Goal: Task Accomplishment & Management: Complete application form

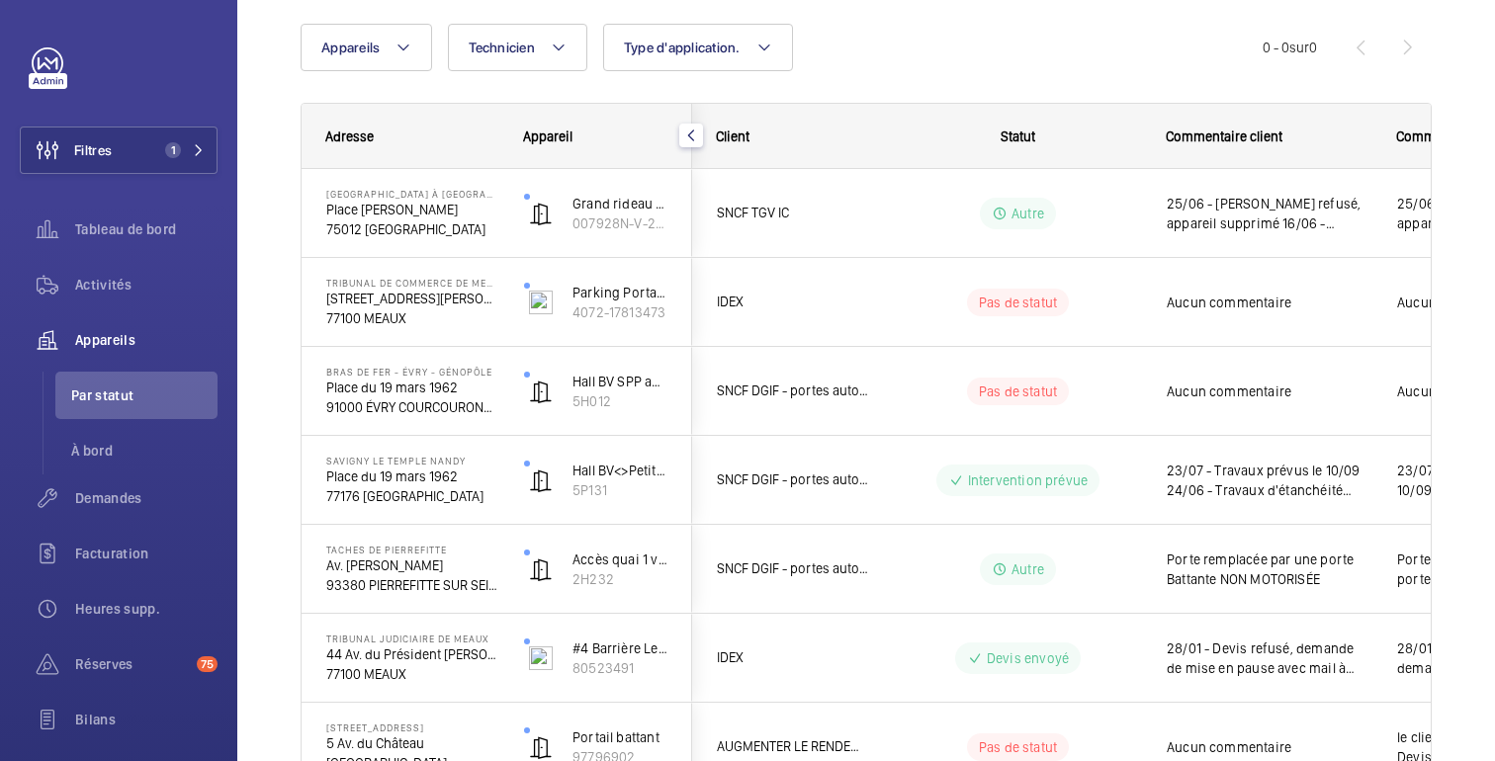
scroll to position [159, 0]
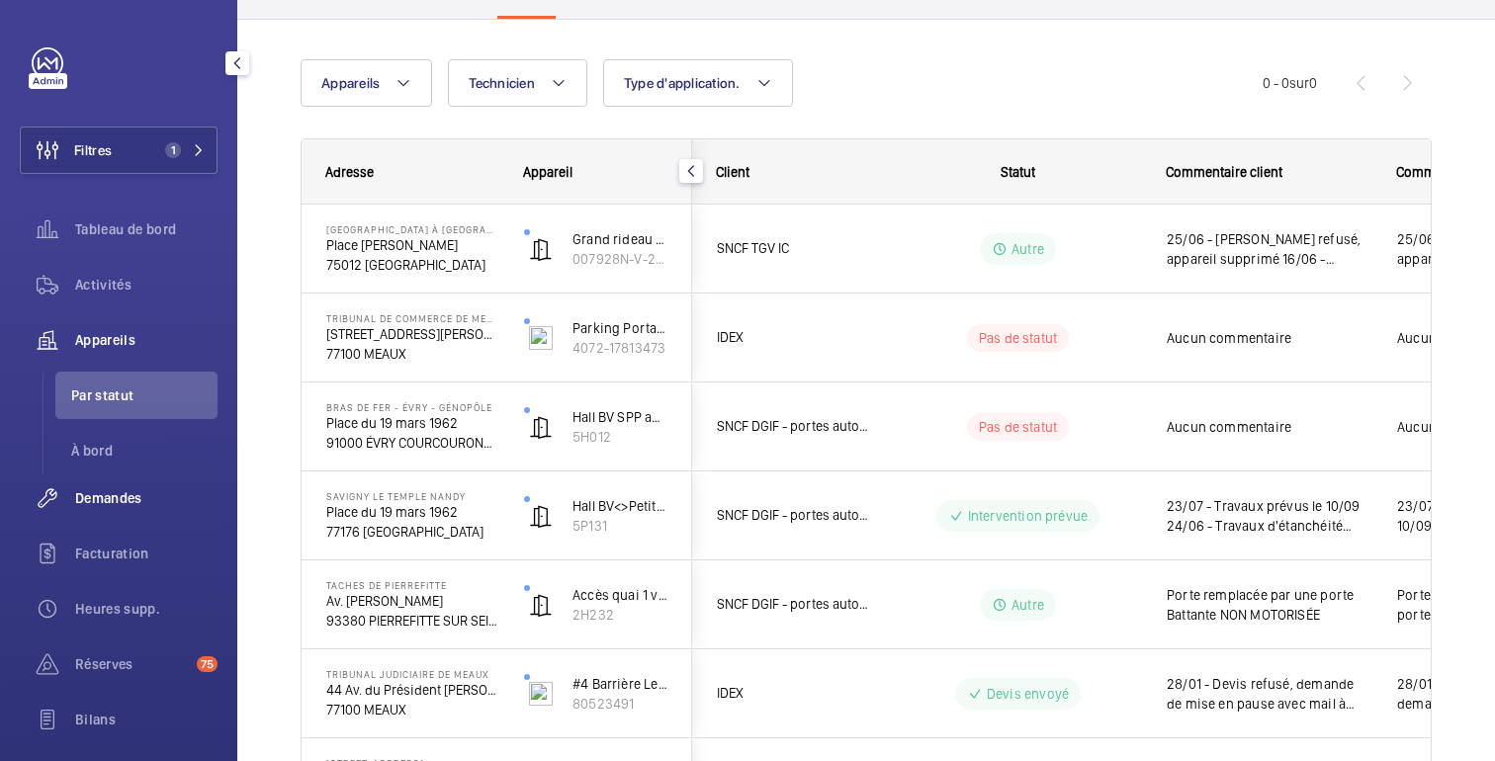
click at [120, 502] on font "Demandes" at bounding box center [108, 498] width 67 height 16
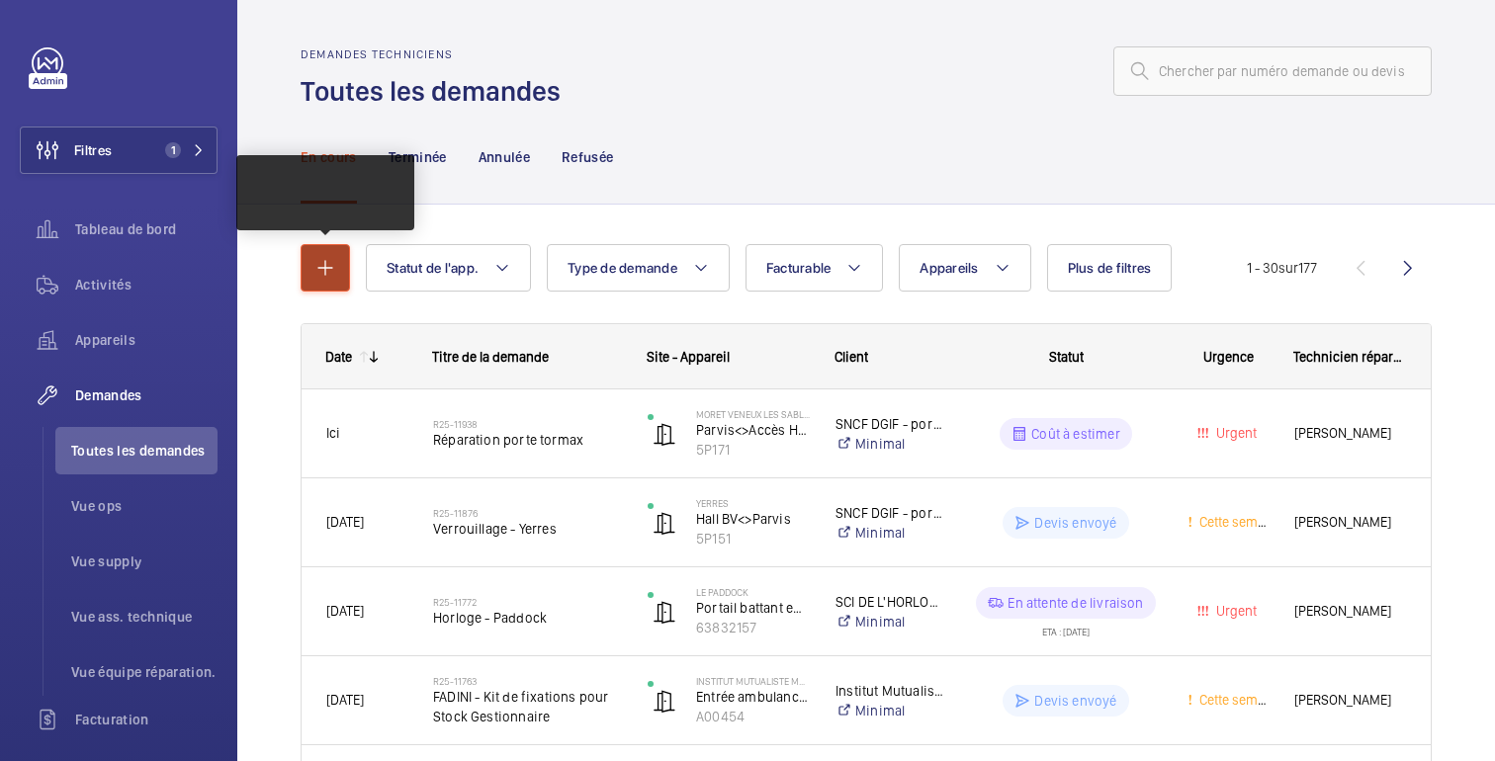
click at [335, 263] on mat-icon "button" at bounding box center [325, 268] width 24 height 24
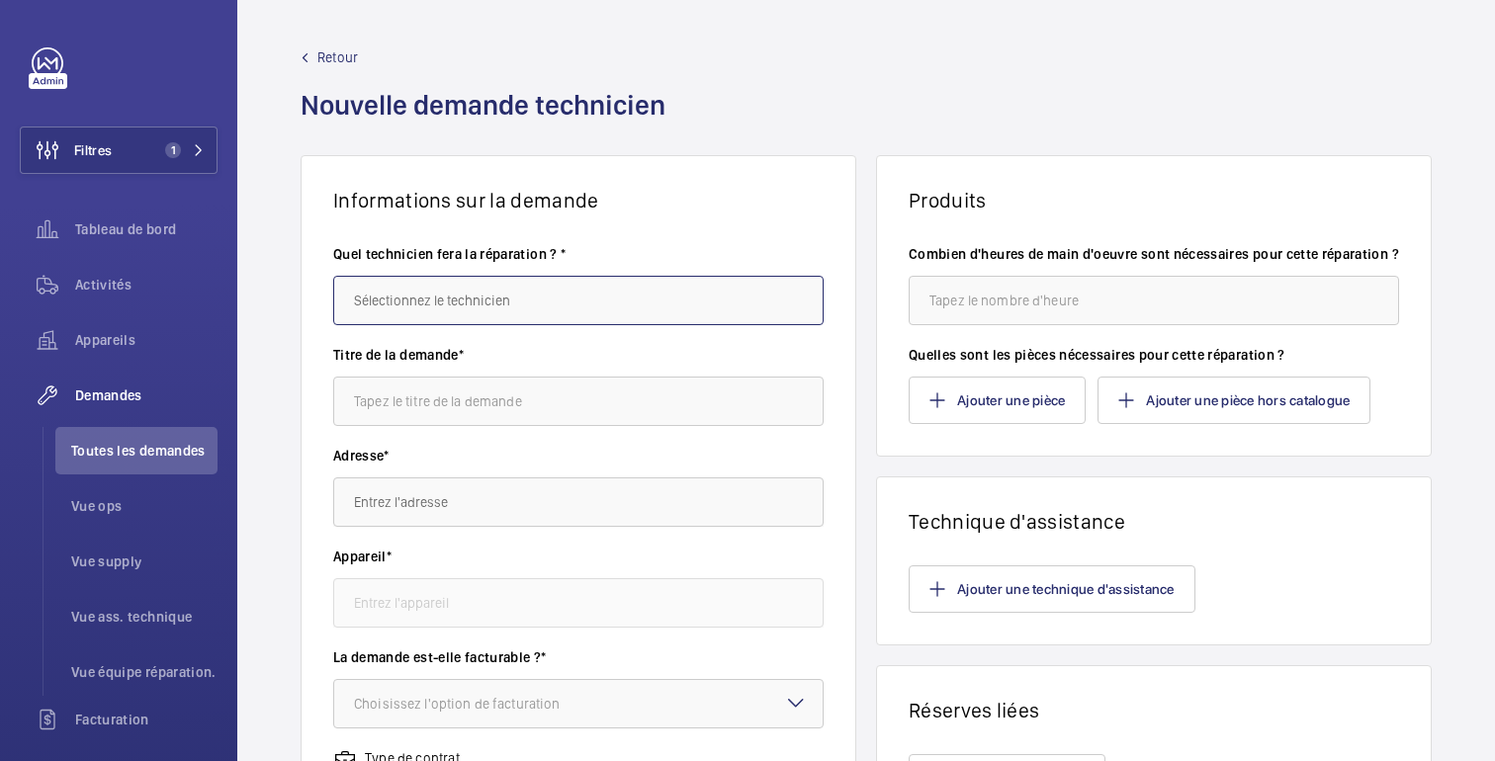
click at [465, 300] on input "text" at bounding box center [578, 300] width 490 height 49
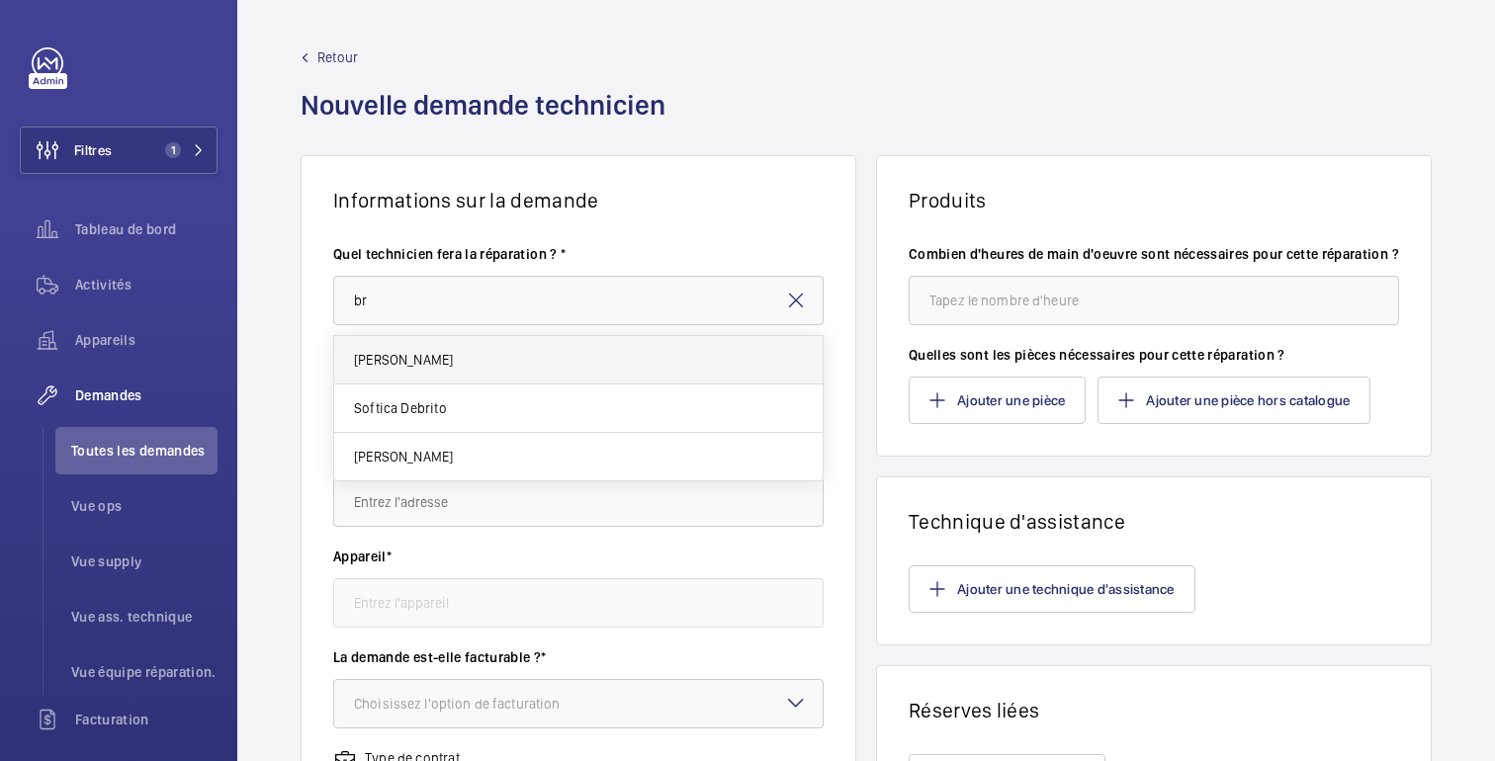
click at [406, 361] on font "[PERSON_NAME]" at bounding box center [403, 360] width 99 height 16
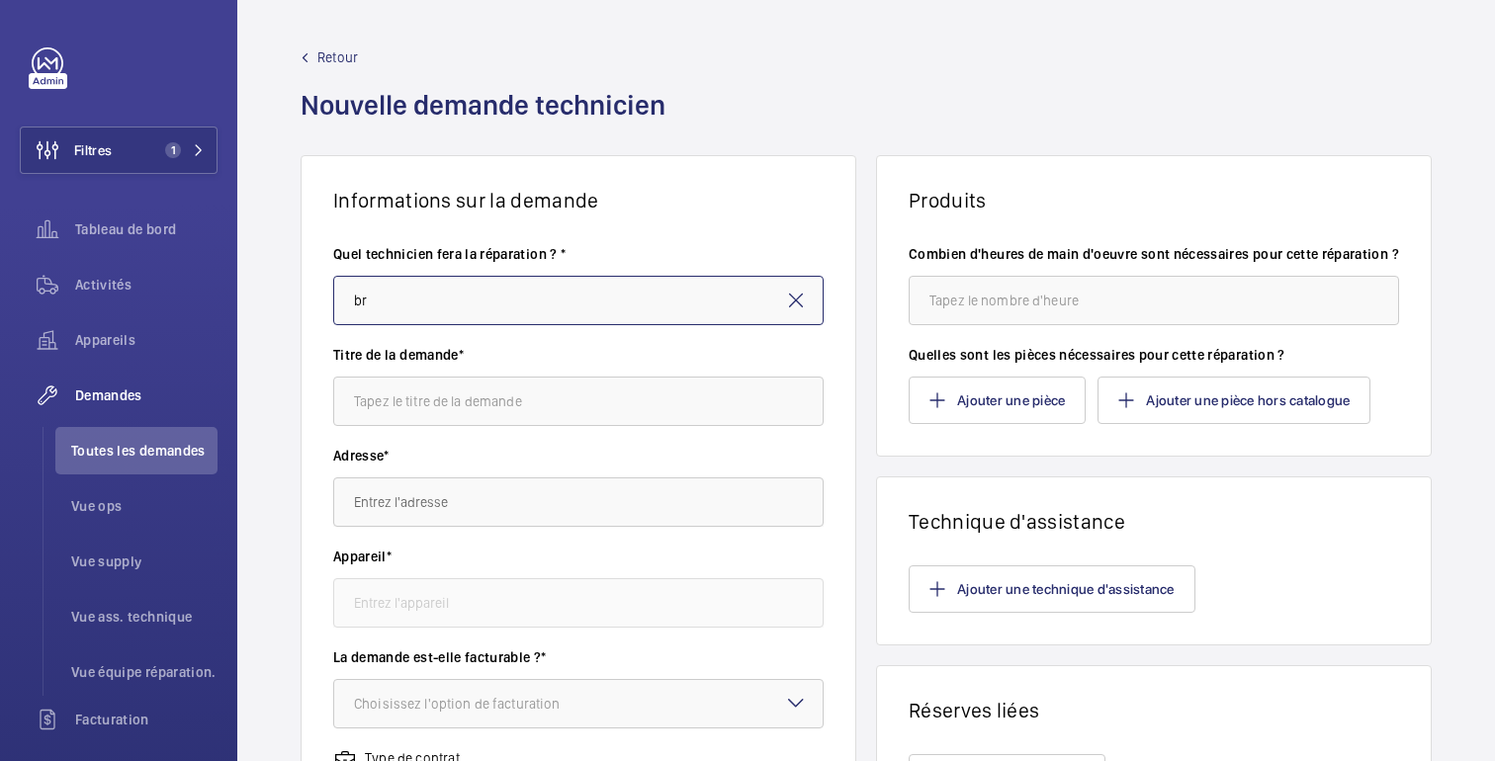
type input "[PERSON_NAME]"
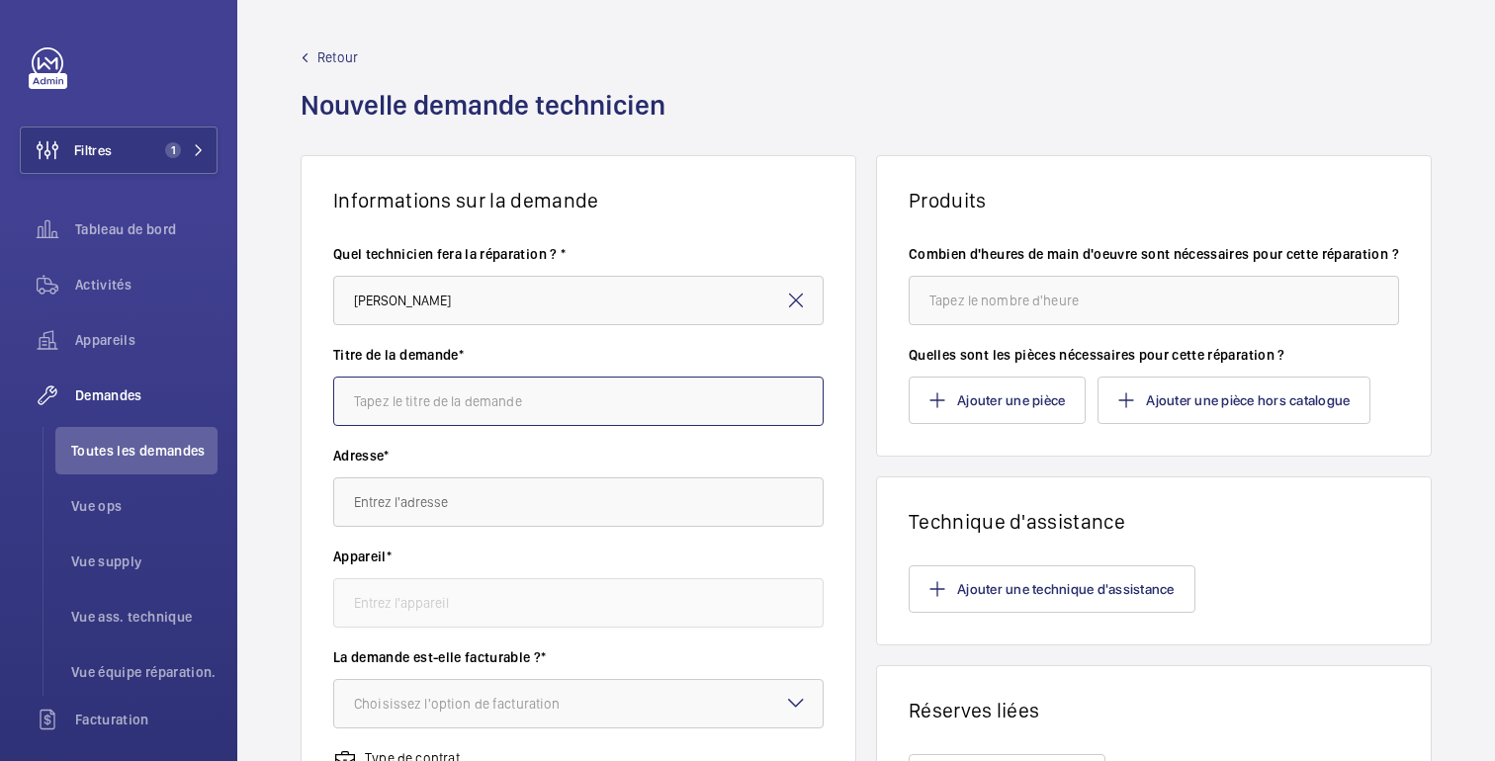
click at [437, 397] on input "text" at bounding box center [578, 401] width 490 height 49
click at [518, 402] on input "Porte Tambour GEZE" at bounding box center [578, 401] width 490 height 49
type input "Porte Tambour GEZE REVO PRIME A3"
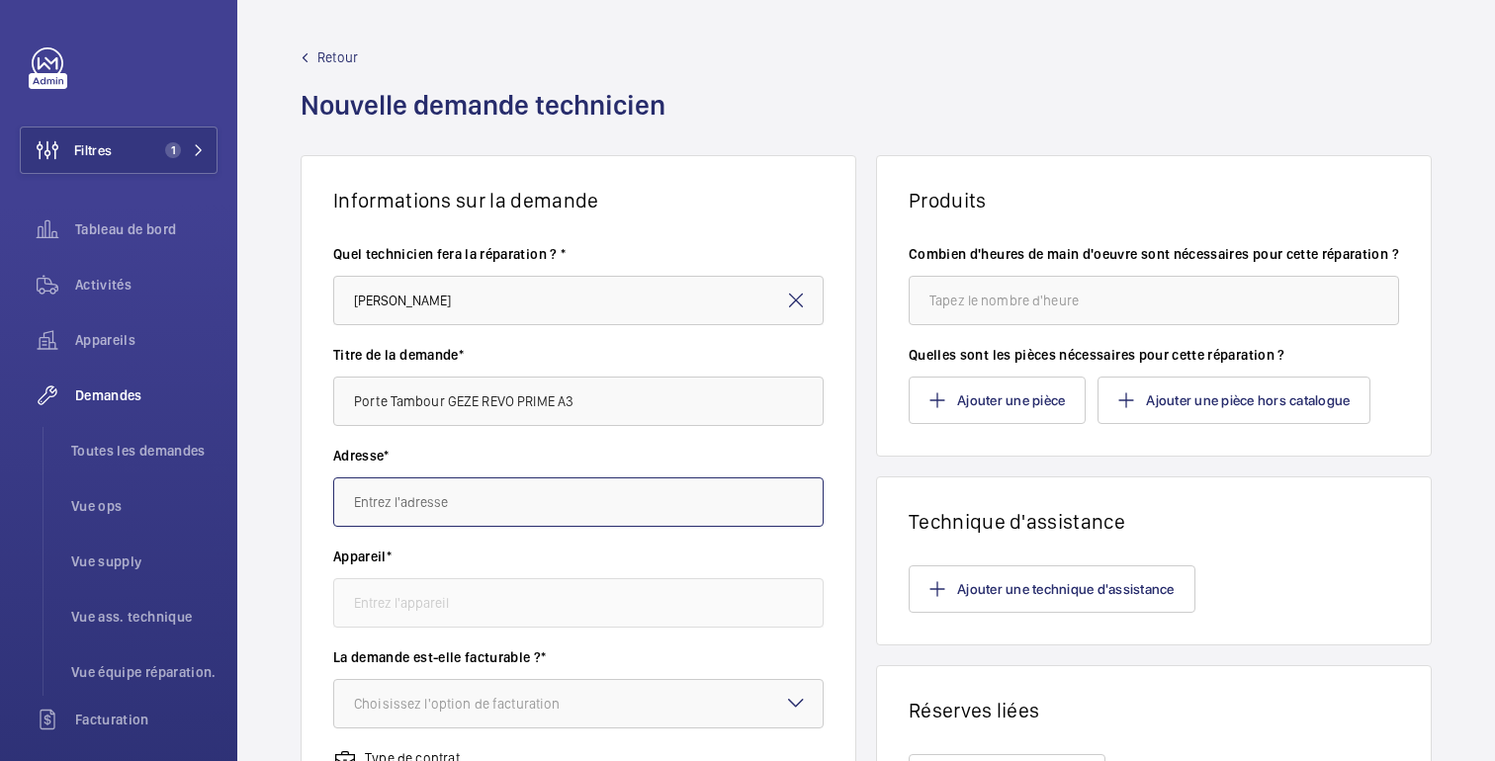
click at [584, 497] on input "text" at bounding box center [578, 502] width 490 height 49
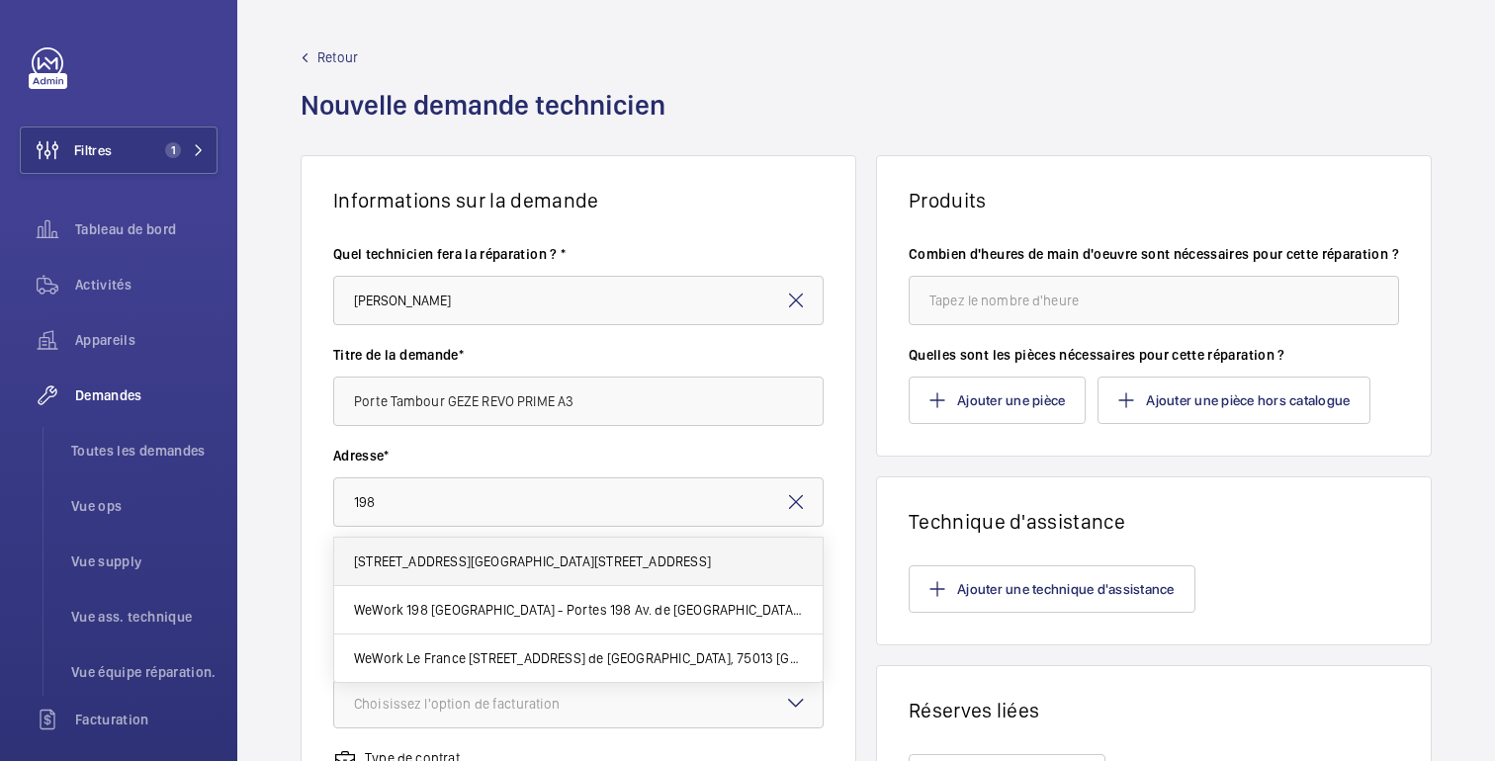
click at [489, 563] on font "[STREET_ADDRESS][GEOGRAPHIC_DATA][STREET_ADDRESS]" at bounding box center [532, 562] width 357 height 16
type input "[STREET_ADDRESS][GEOGRAPHIC_DATA][STREET_ADDRESS]"
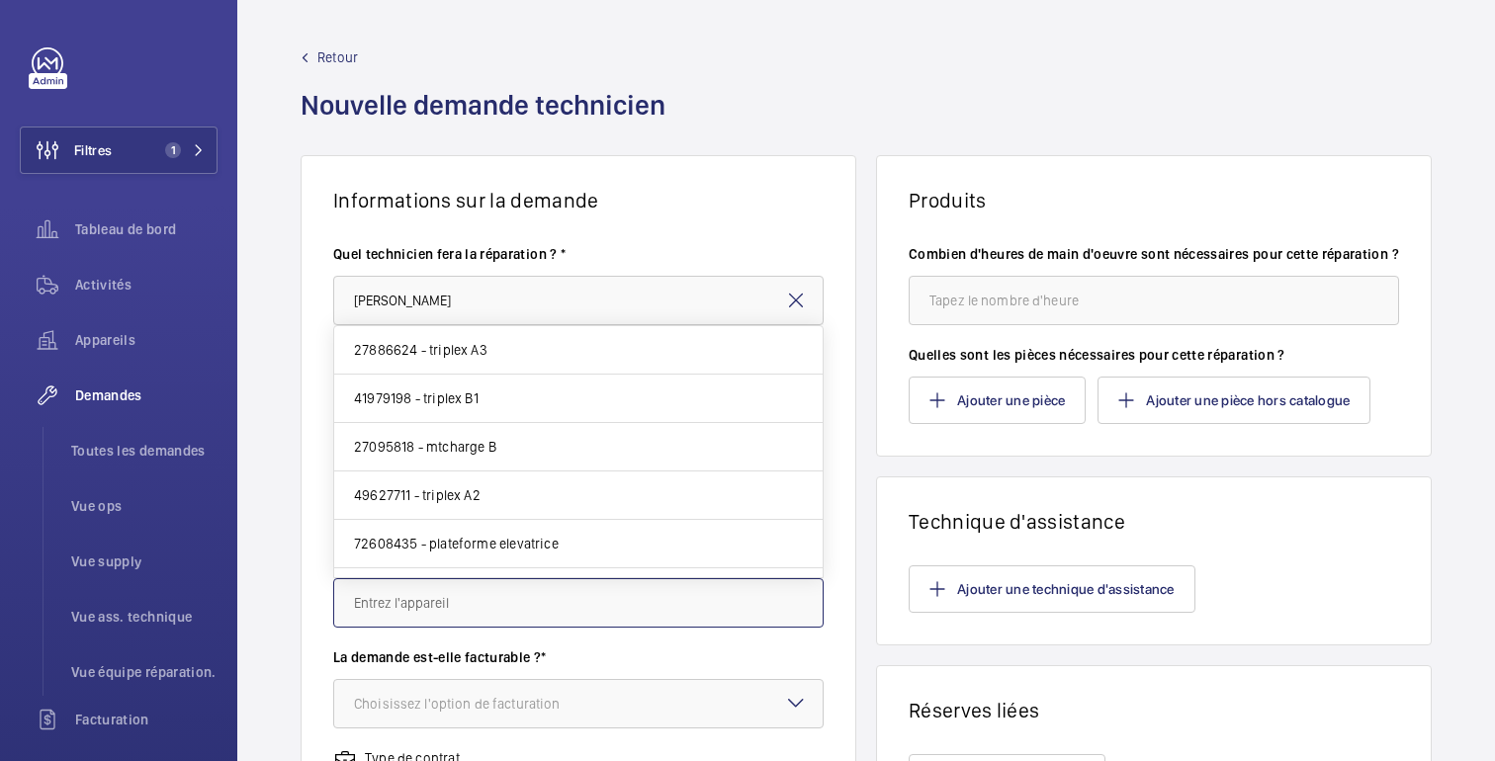
click at [576, 603] on input "text" at bounding box center [578, 602] width 490 height 49
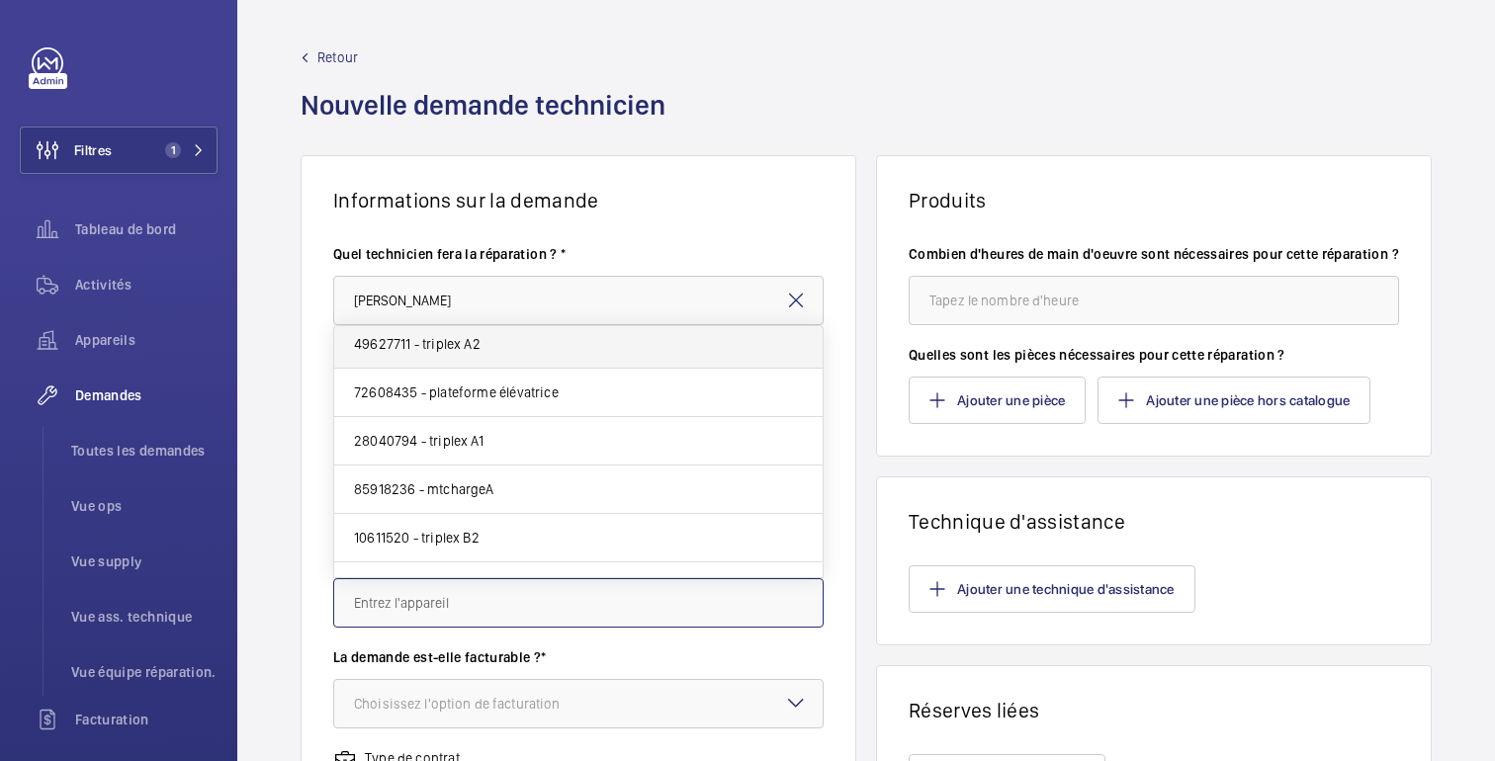
scroll to position [184, 0]
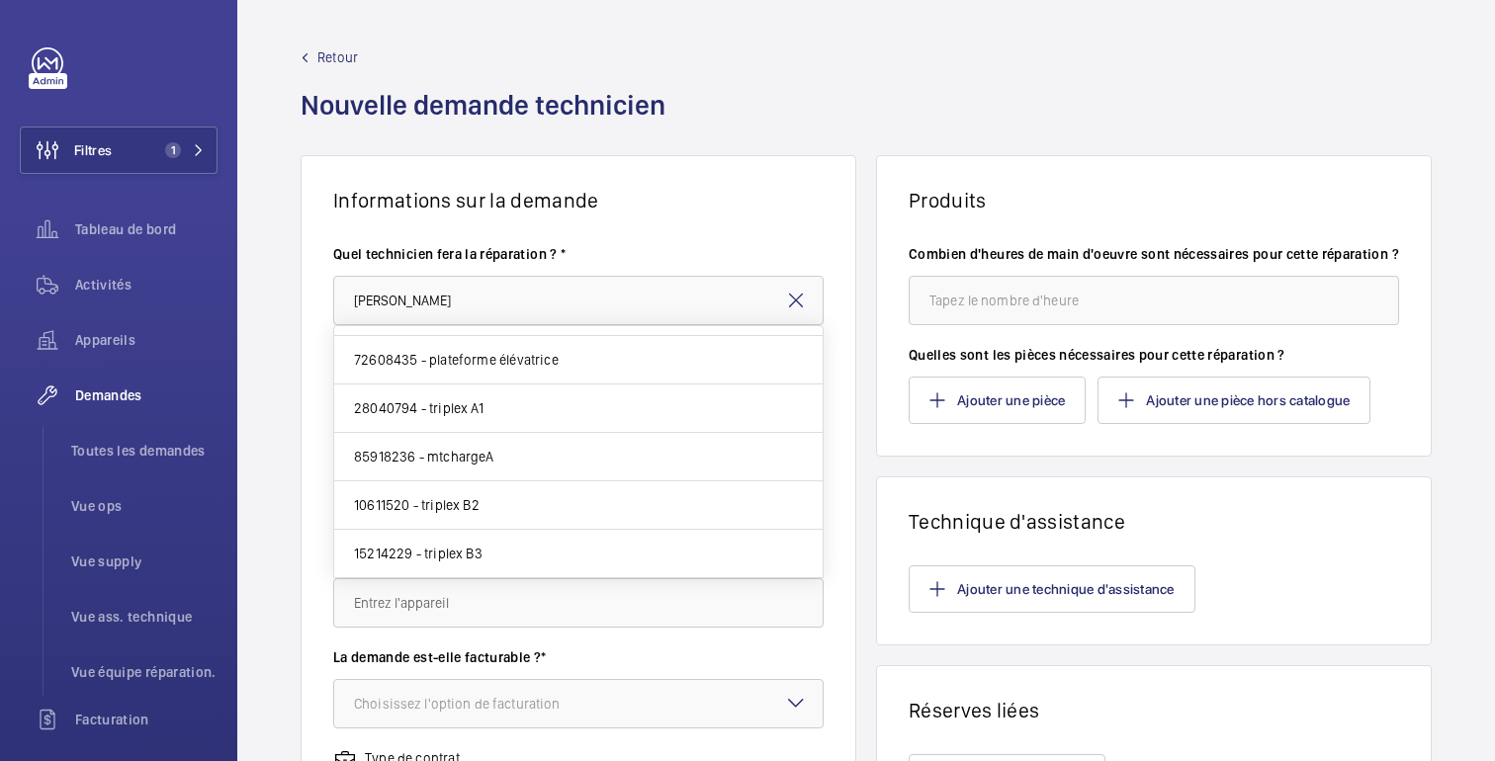
click at [797, 299] on mat-icon at bounding box center [796, 301] width 24 height 24
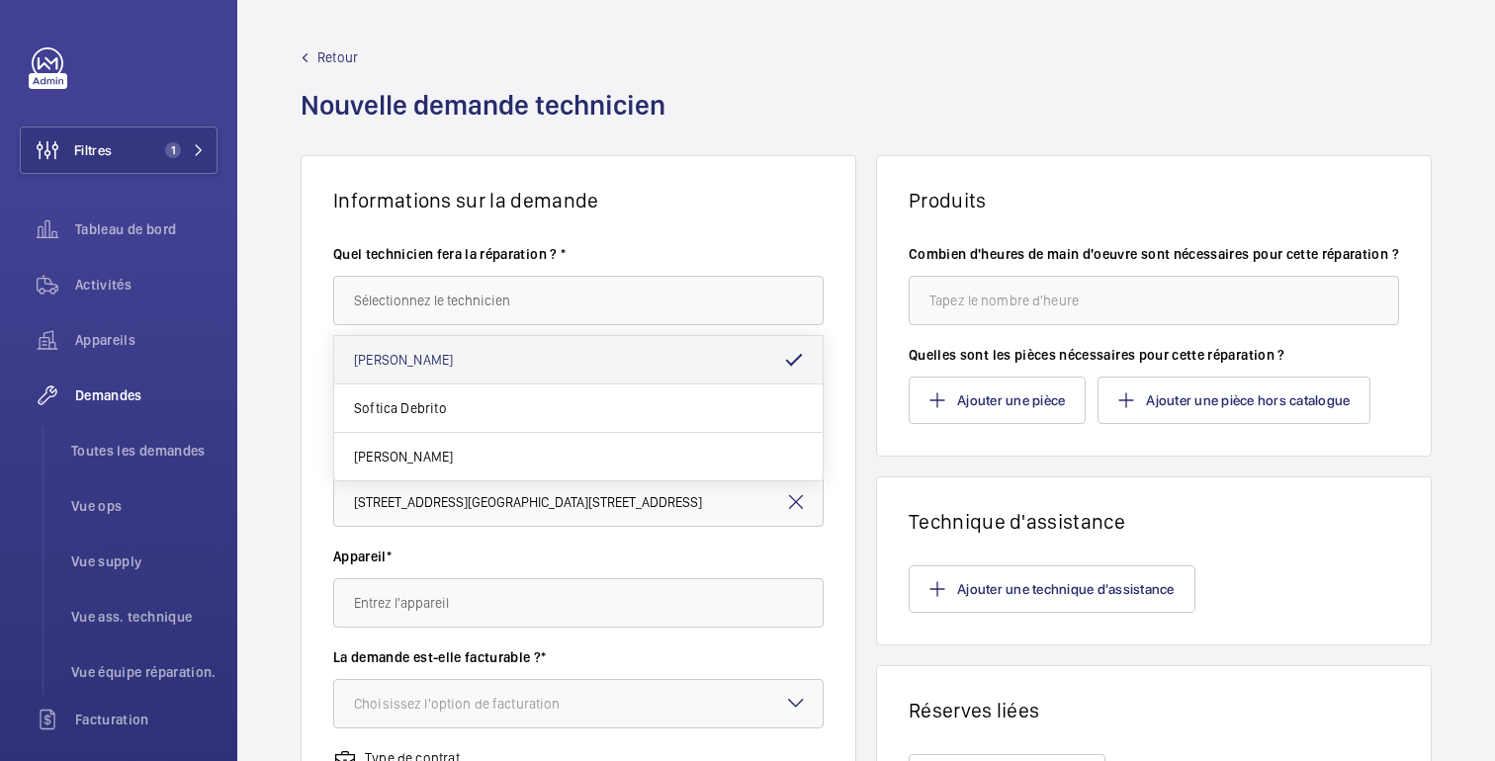
click at [300, 452] on div "Informations sur la demande Quel technicien fera la réparation ? * Titre de la …" at bounding box center [866, 696] width 1258 height 1083
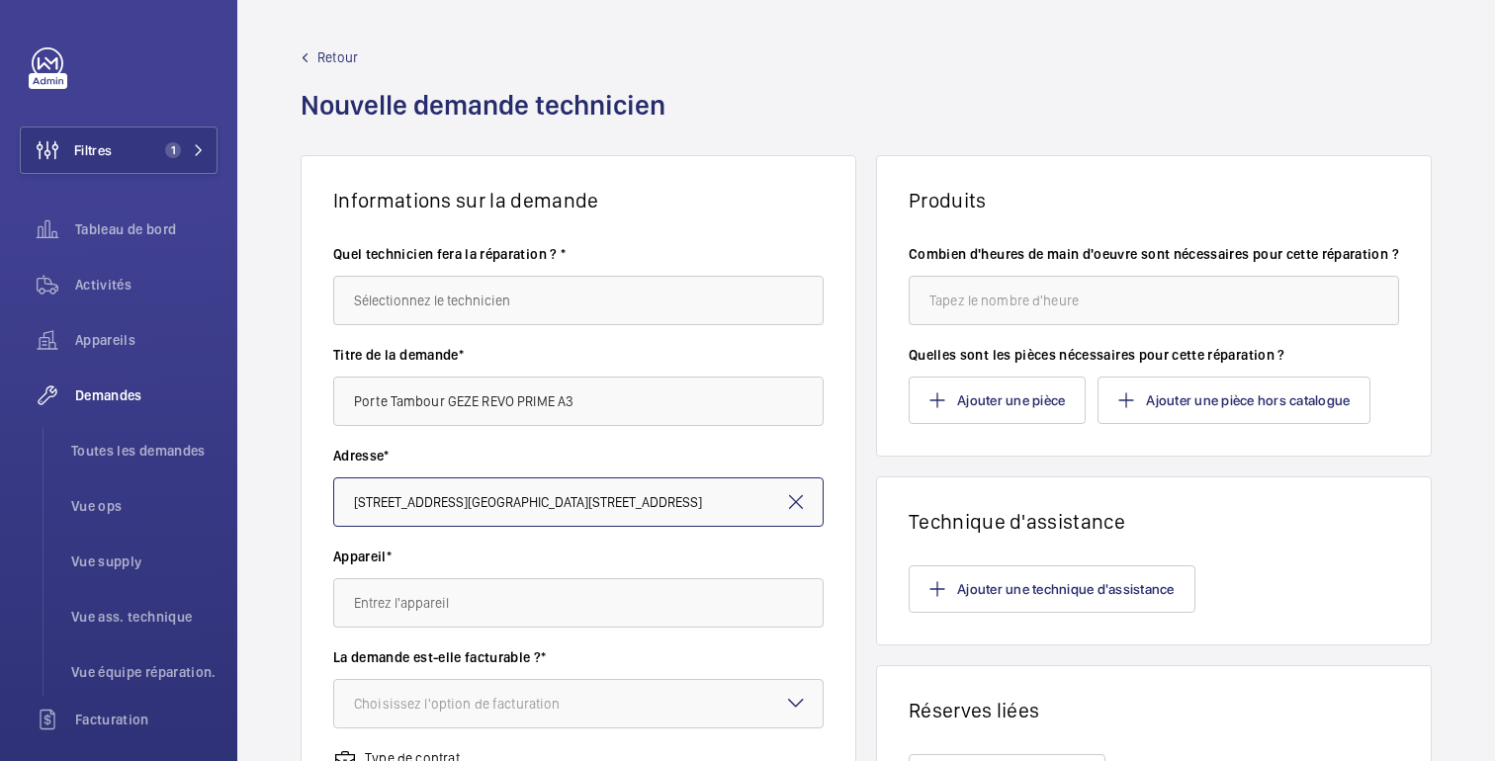
click at [748, 488] on input "[STREET_ADDRESS][GEOGRAPHIC_DATA][STREET_ADDRESS]" at bounding box center [578, 502] width 490 height 49
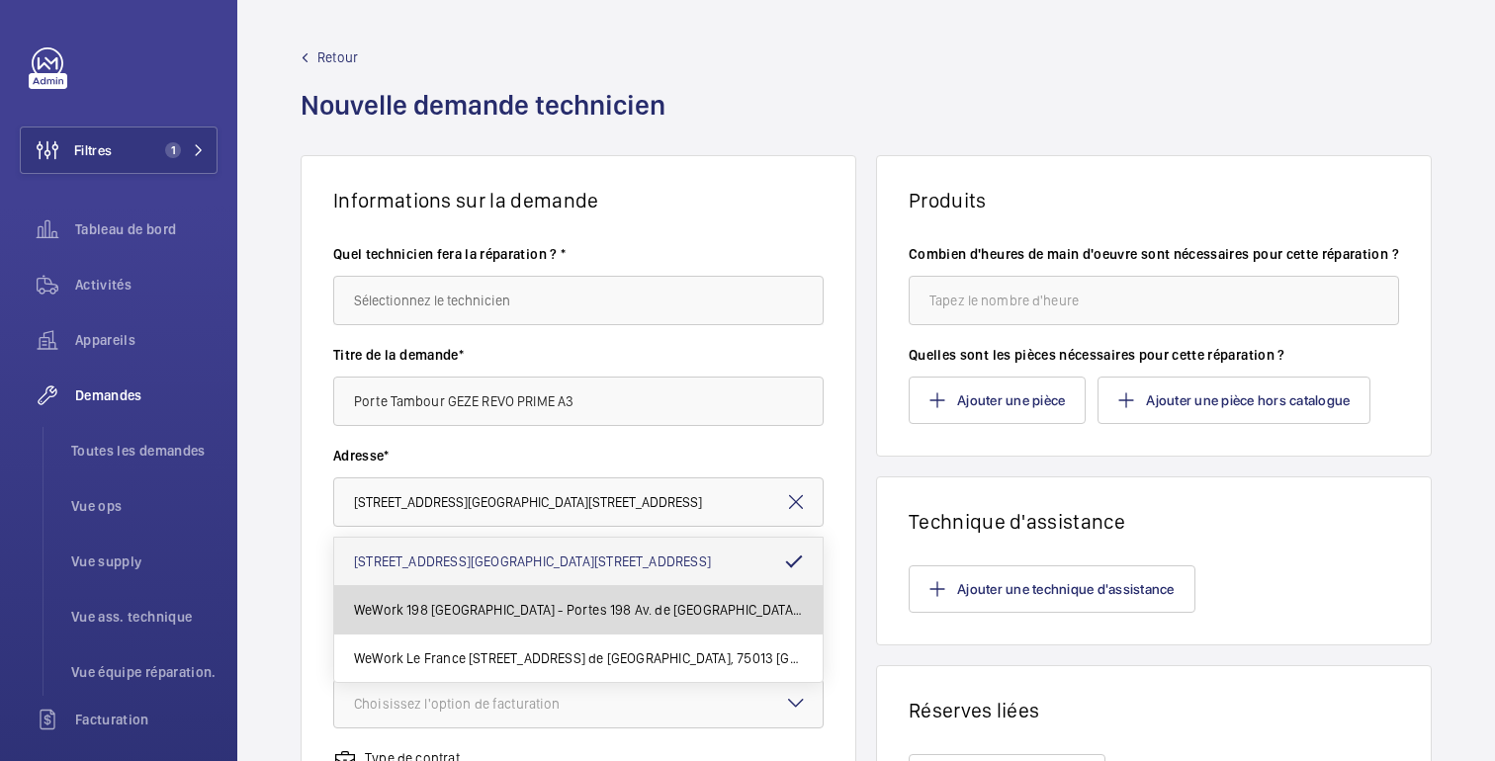
click at [573, 618] on font "WeWork 198 [GEOGRAPHIC_DATA] - Portes 198 Av. de [GEOGRAPHIC_DATA], 75013 [GEOG…" at bounding box center [660, 610] width 613 height 16
type input "WeWork 198 [GEOGRAPHIC_DATA] - Portes 198 Av. de [GEOGRAPHIC_DATA], 75013 [GEOG…"
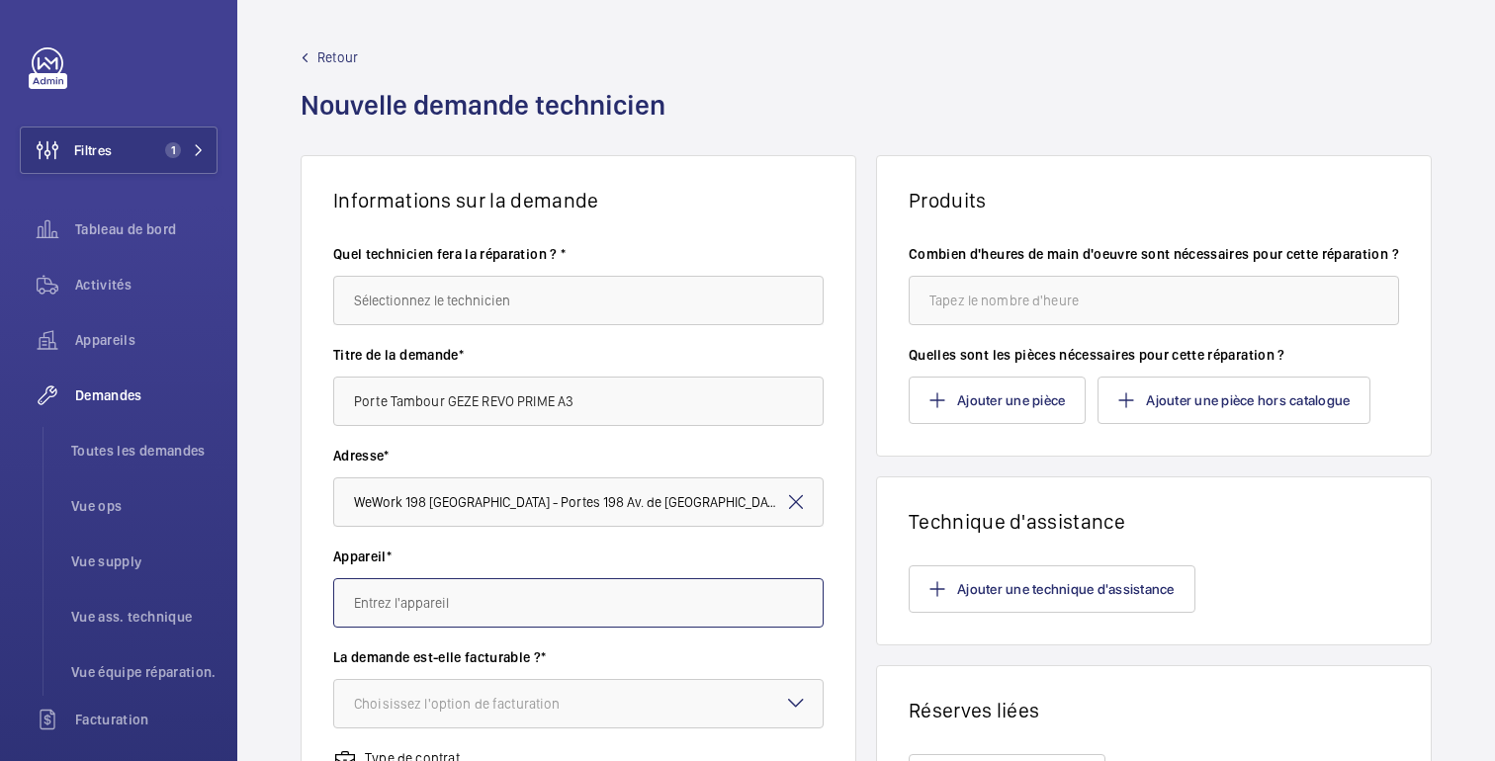
click at [664, 592] on input "text" at bounding box center [578, 602] width 490 height 49
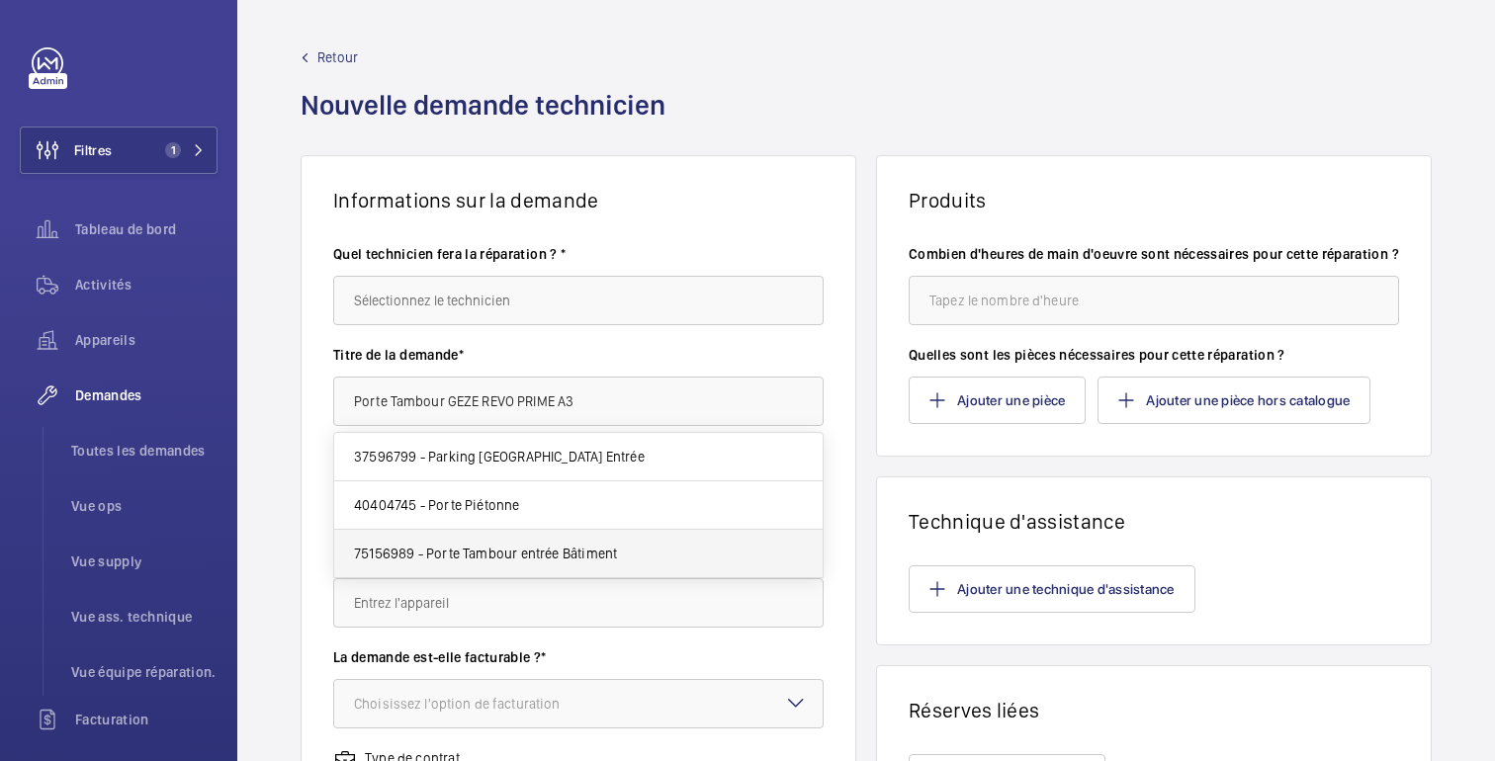
click at [538, 559] on font "75156989 - Porte Tambour entrée Bâtiment" at bounding box center [485, 554] width 263 height 16
type input "75156989 - Porte Tambour entrée Bâtiment"
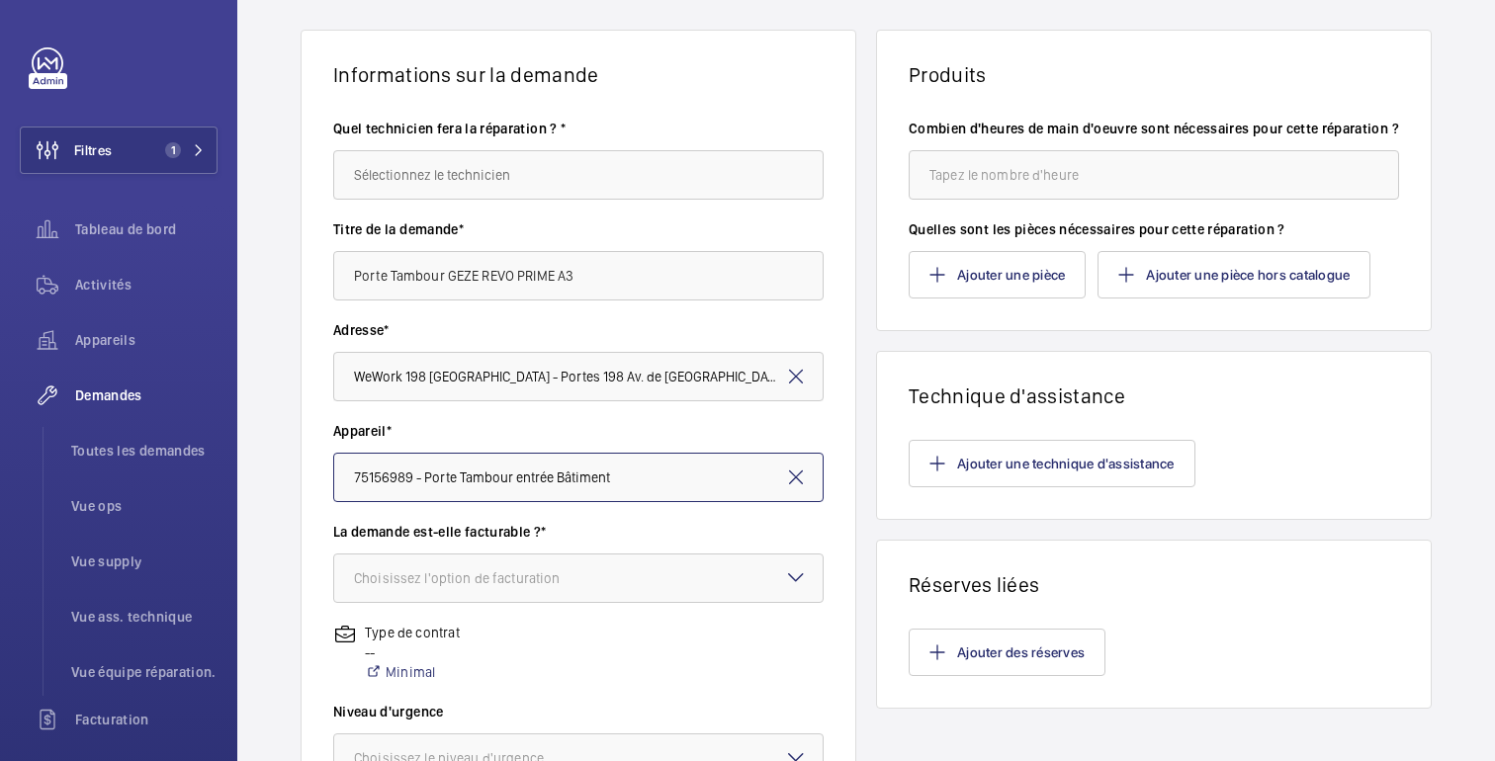
scroll to position [145, 0]
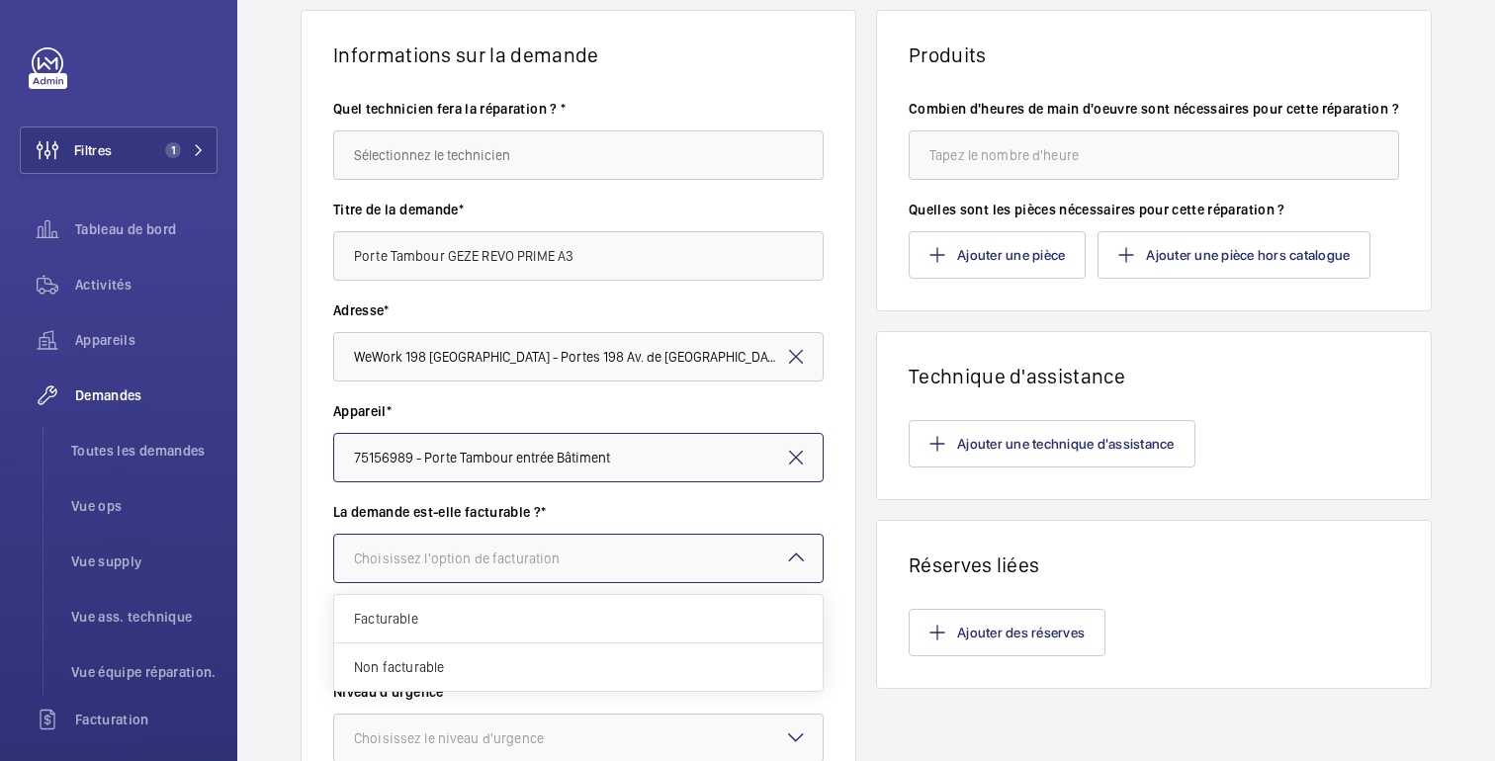
click at [667, 550] on div at bounding box center [578, 558] width 488 height 47
click at [444, 623] on span "Facturable" at bounding box center [578, 619] width 449 height 20
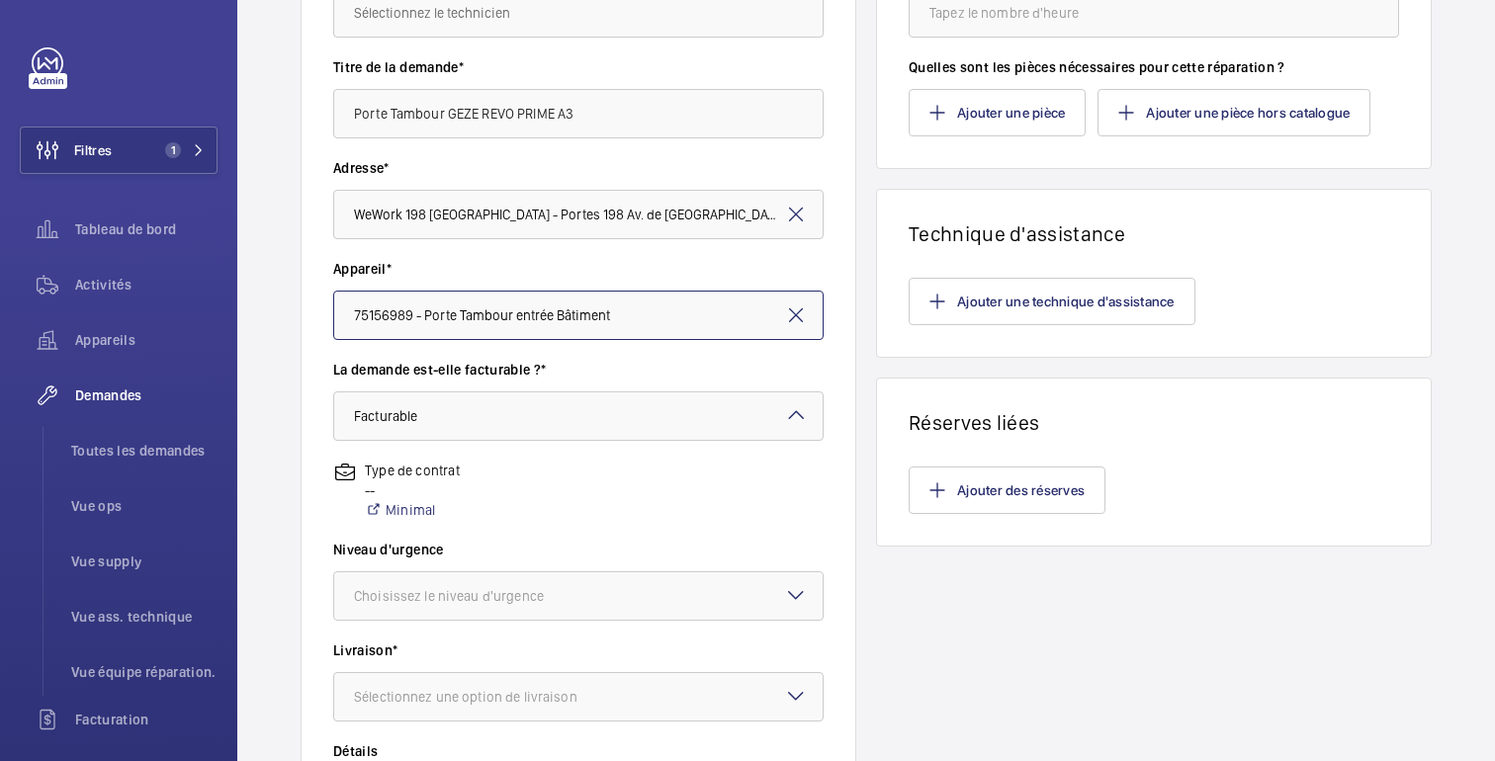
scroll to position [298, 0]
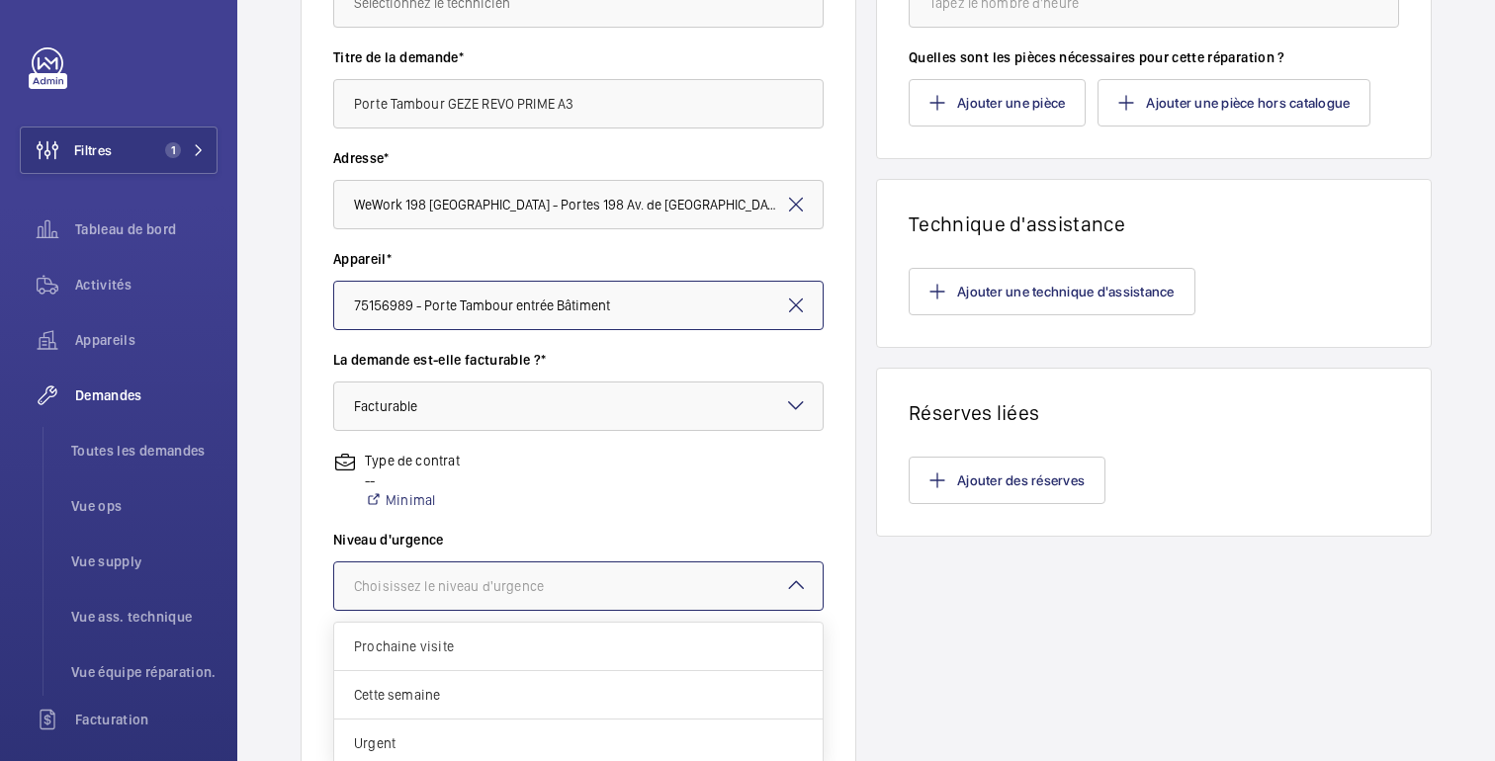
click at [746, 581] on div at bounding box center [578, 586] width 488 height 47
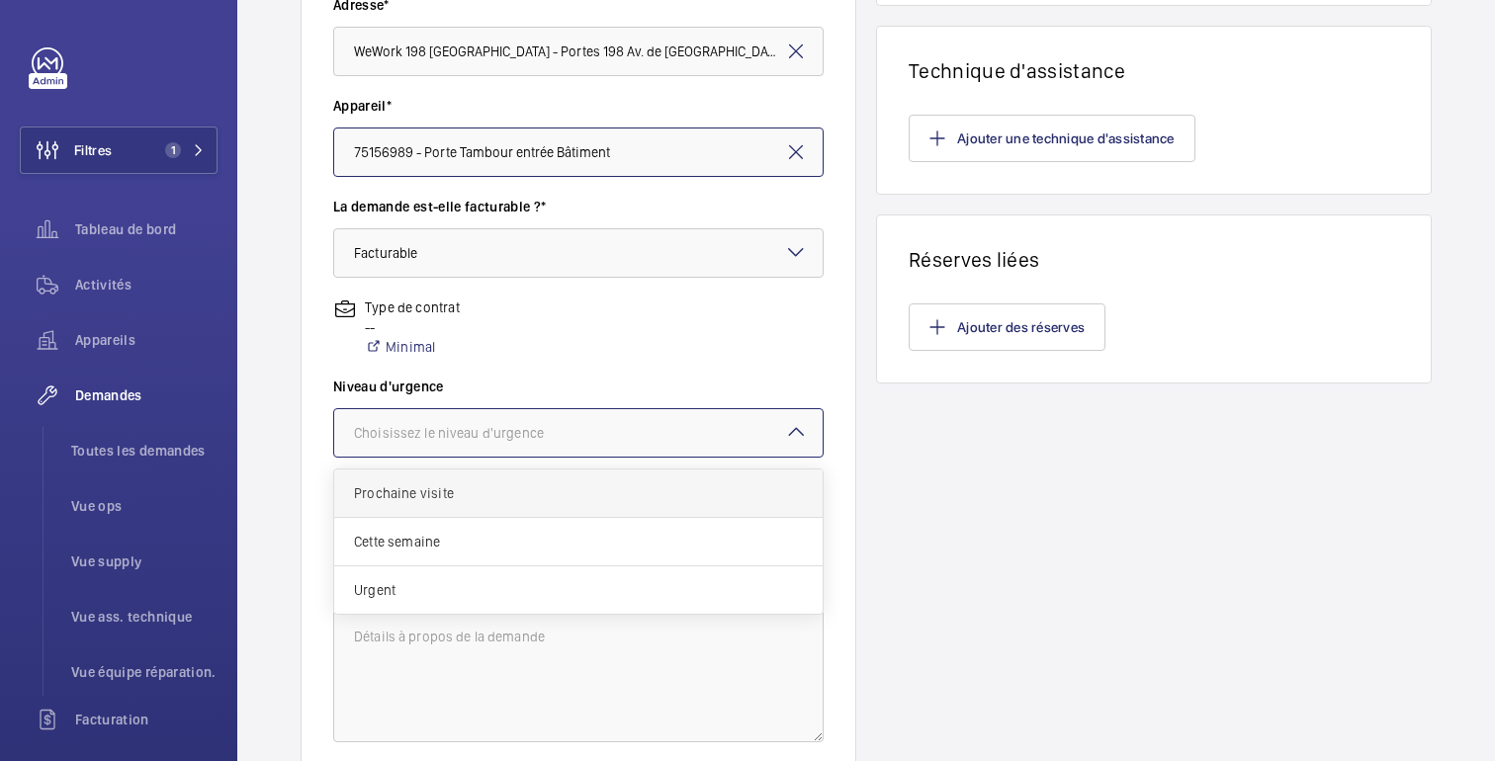
scroll to position [459, 0]
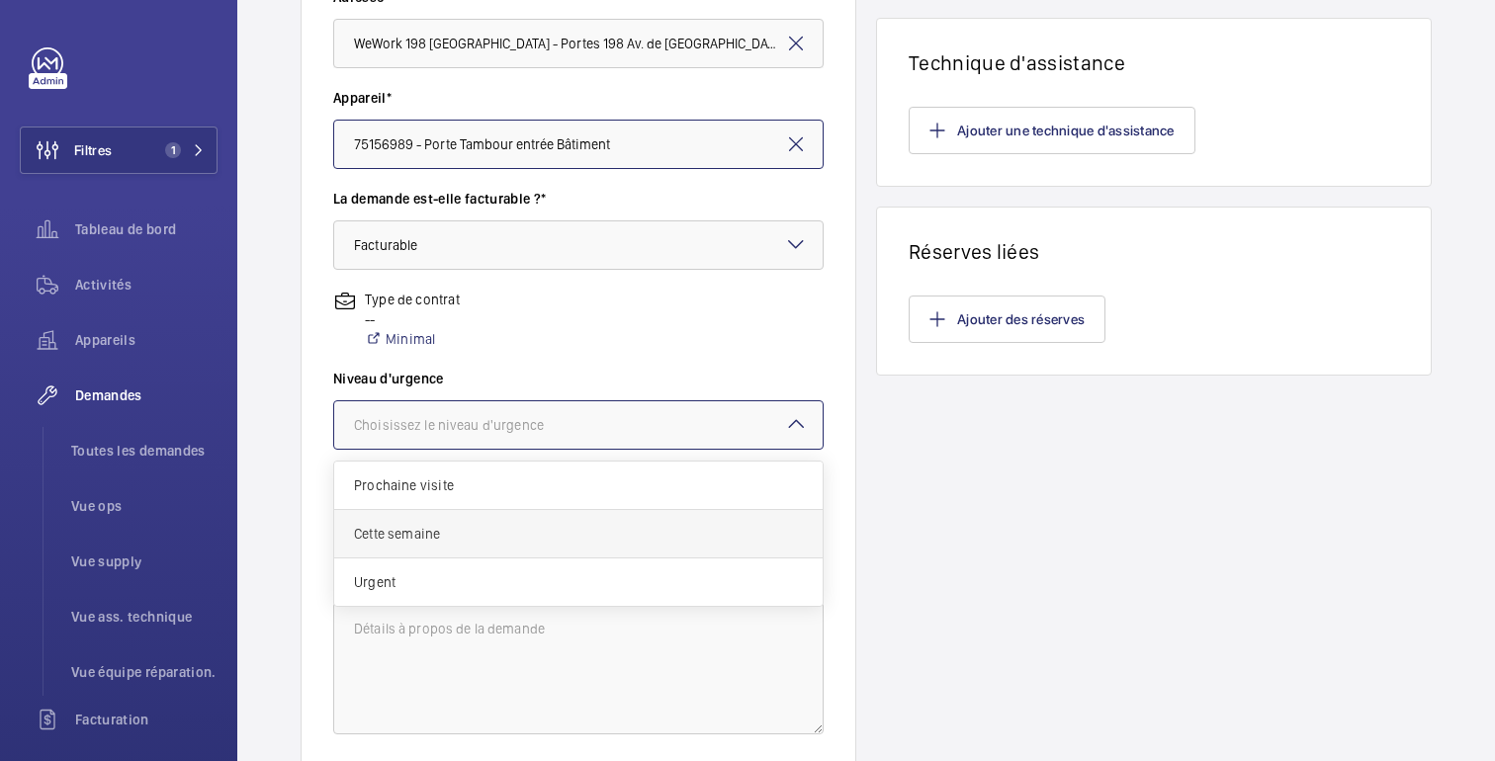
click at [434, 549] on div "Cette semaine" at bounding box center [578, 534] width 488 height 48
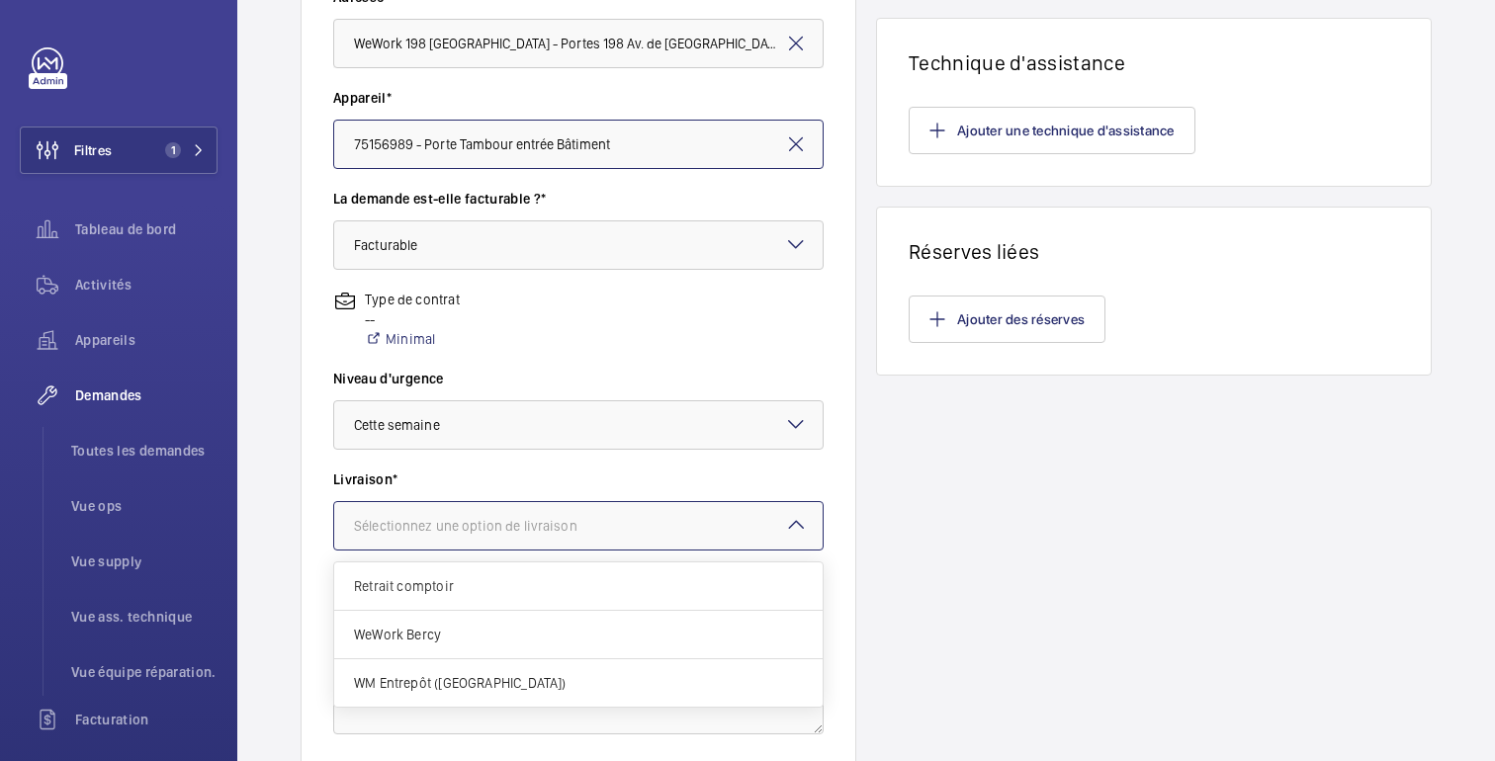
click at [542, 545] on div at bounding box center [578, 525] width 488 height 47
click at [470, 592] on span "Retrait comptoir" at bounding box center [578, 586] width 449 height 20
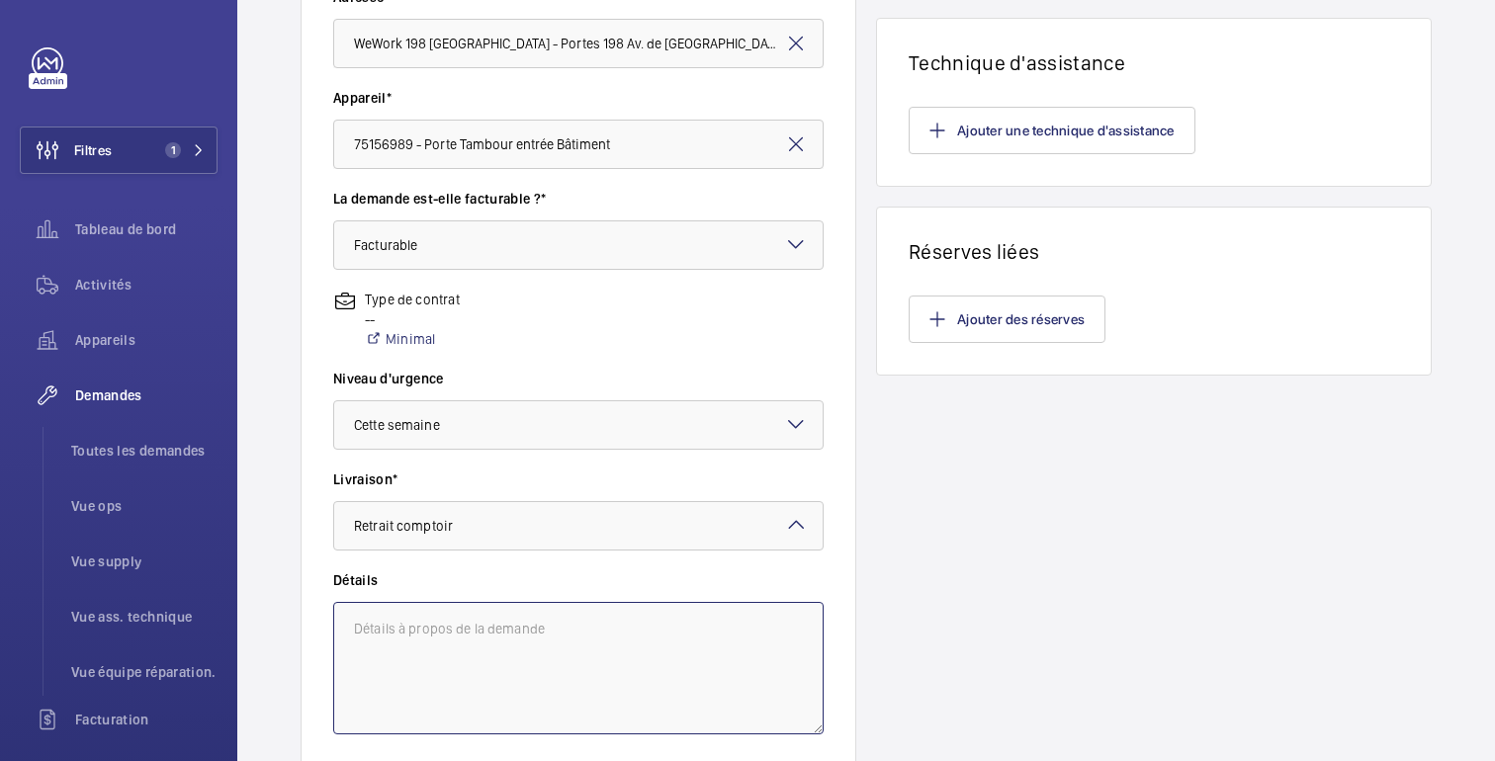
click at [468, 644] on textarea at bounding box center [578, 668] width 490 height 133
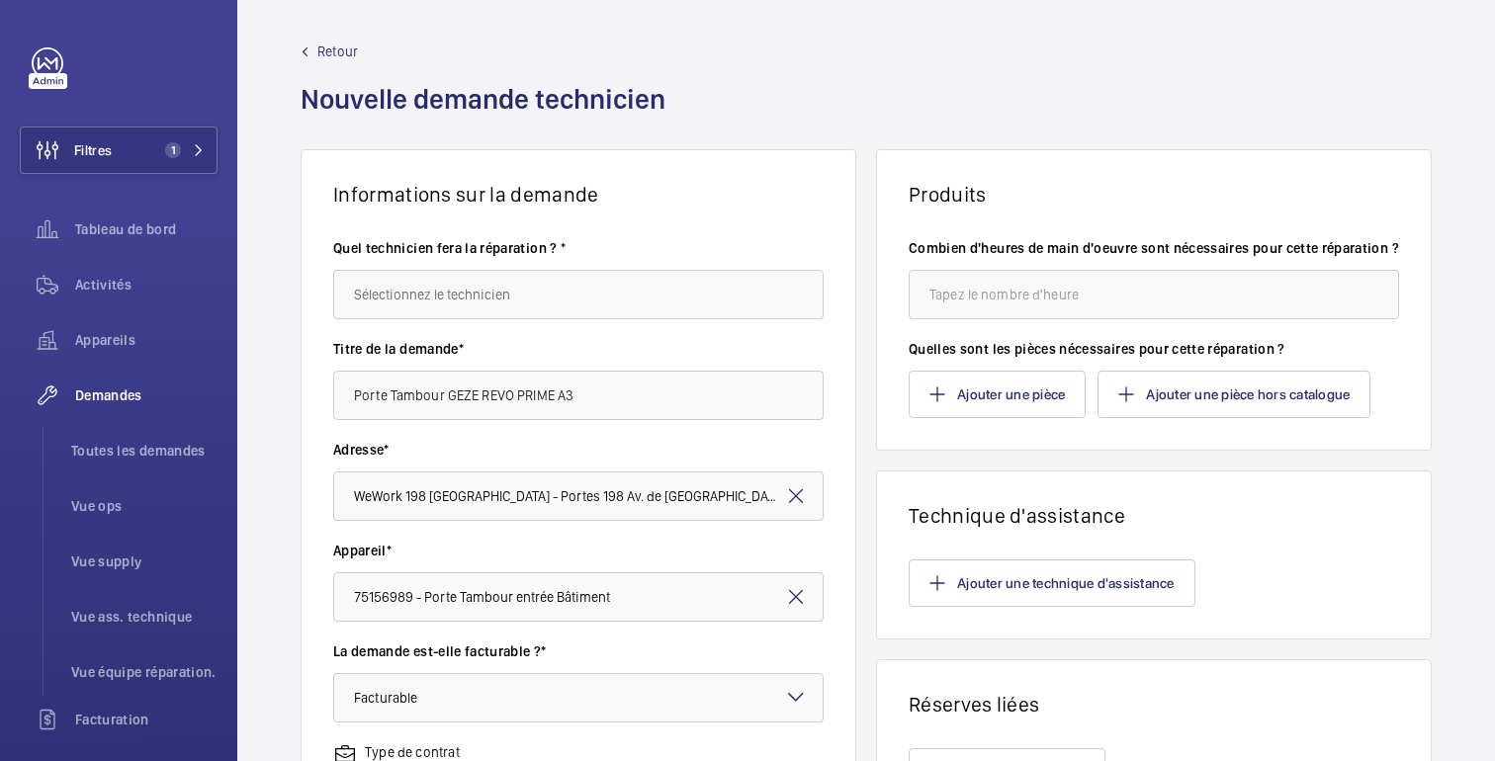
scroll to position [2, 0]
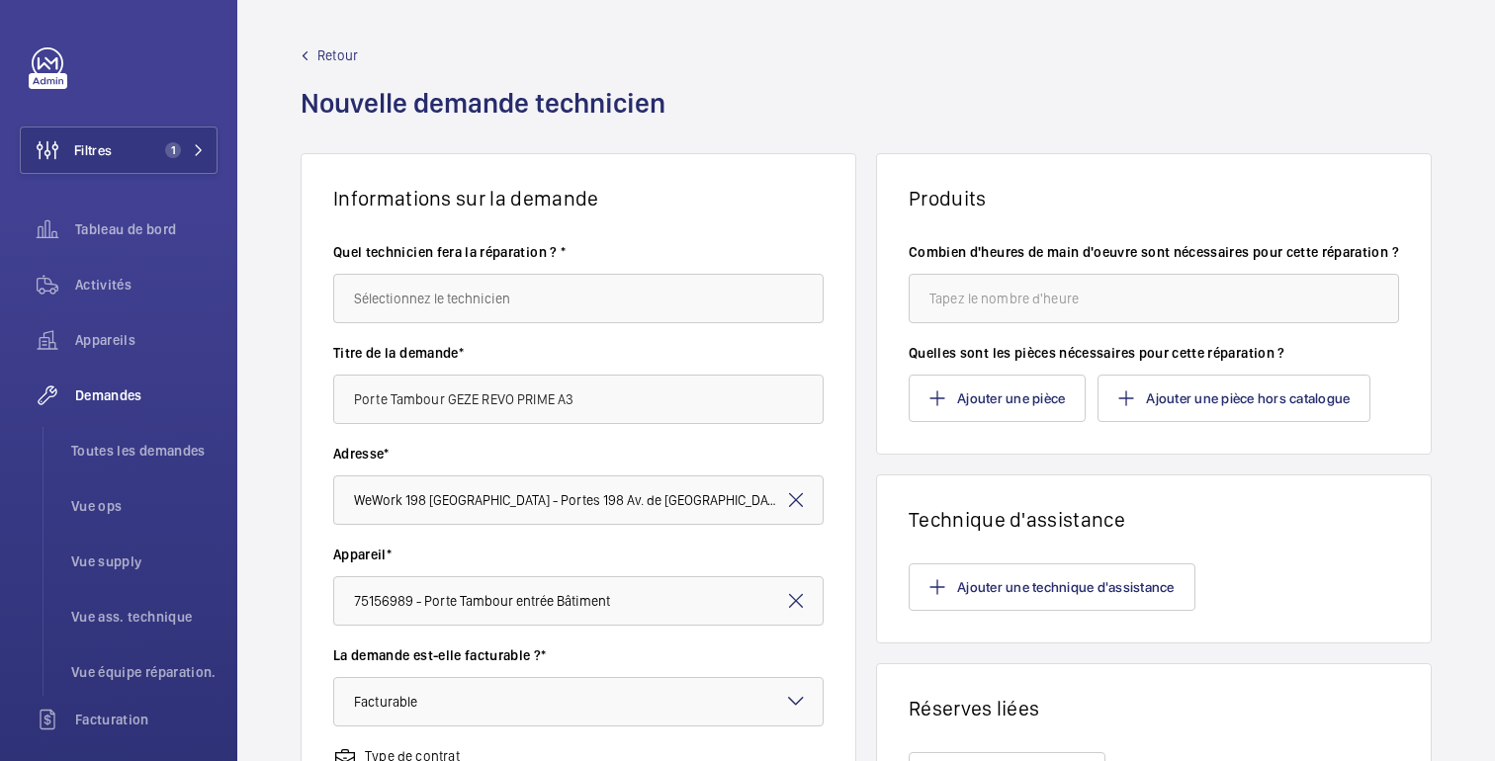
type textarea "Travaux par Sous-traitant"
click at [979, 322] on input "number" at bounding box center [1154, 298] width 490 height 49
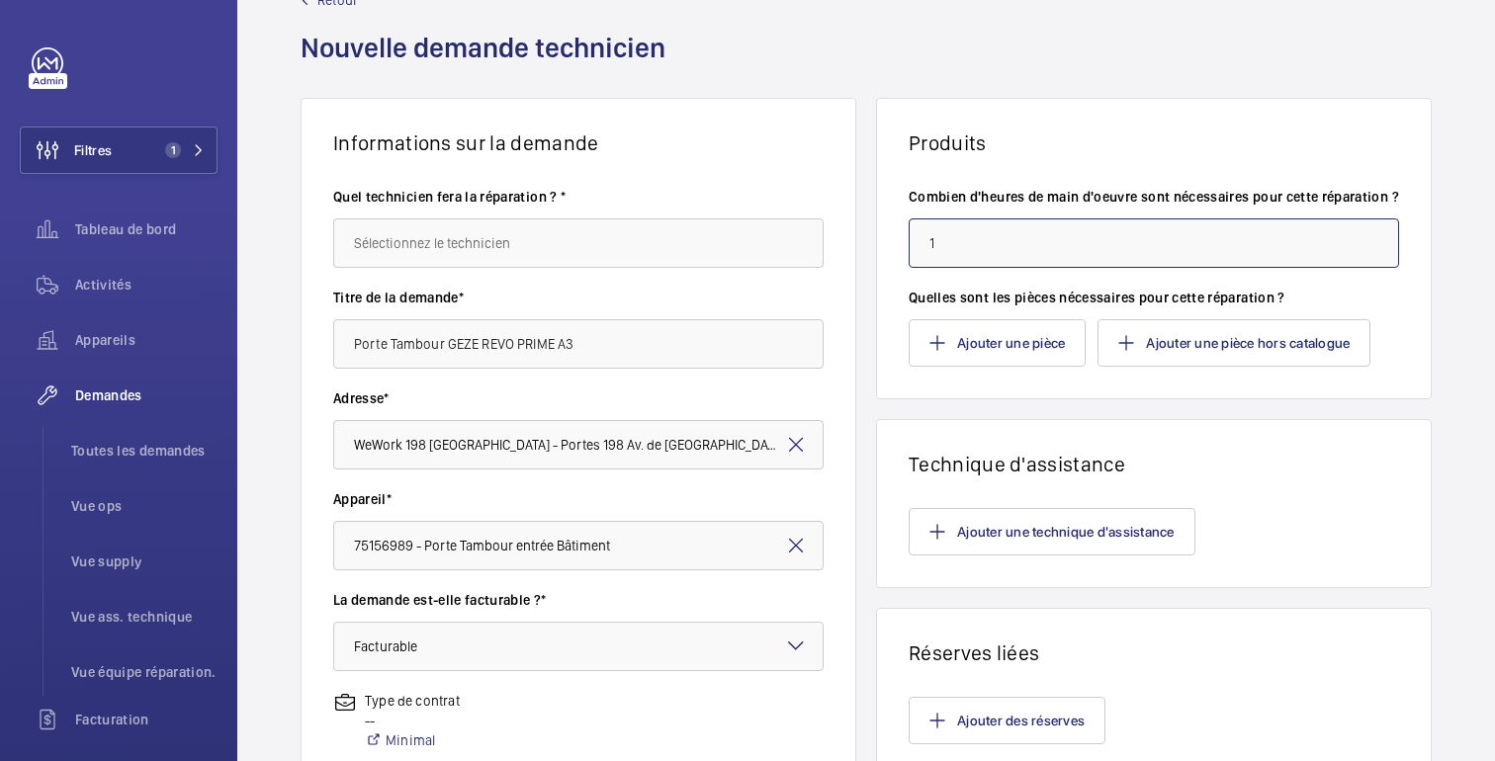
scroll to position [53, 0]
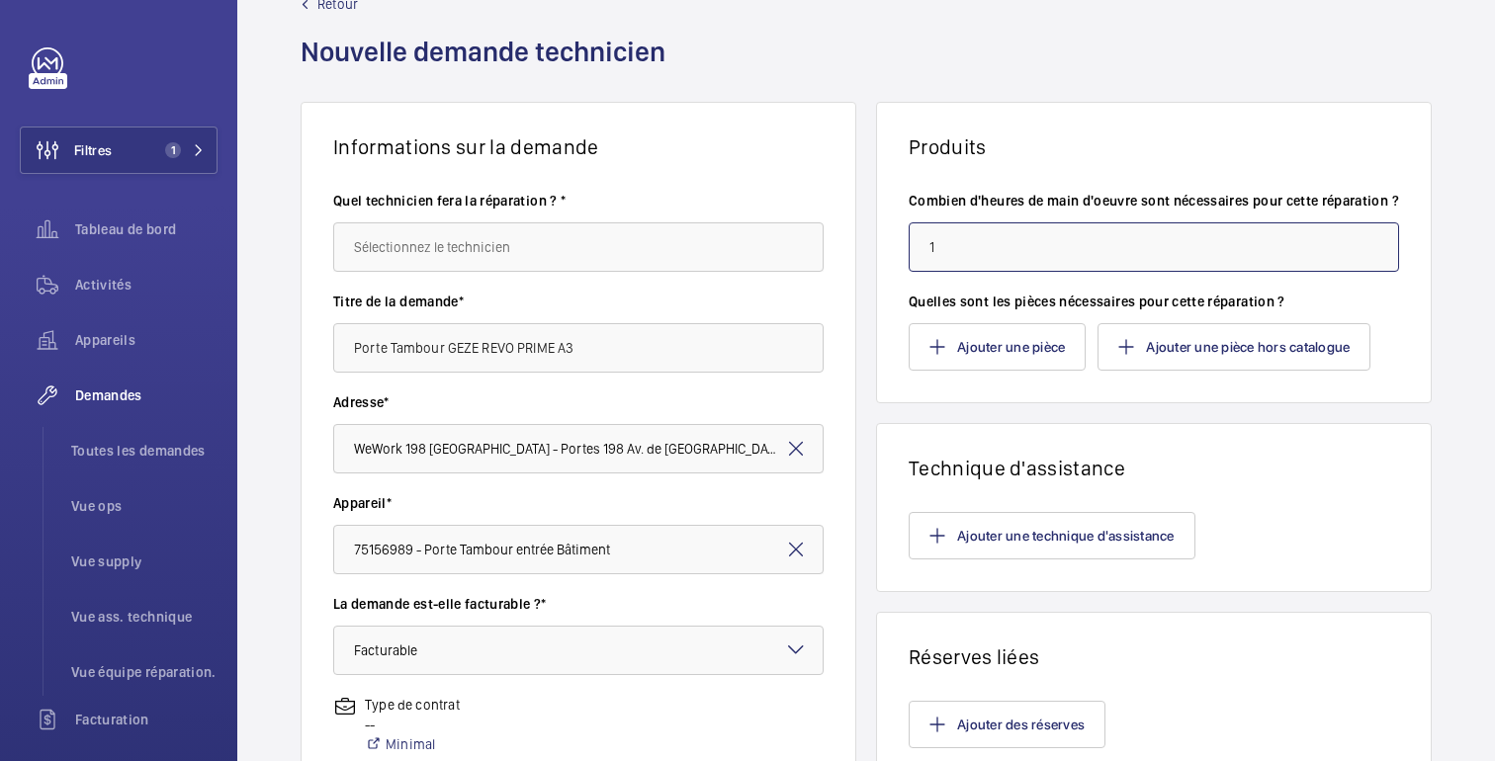
type input "1"
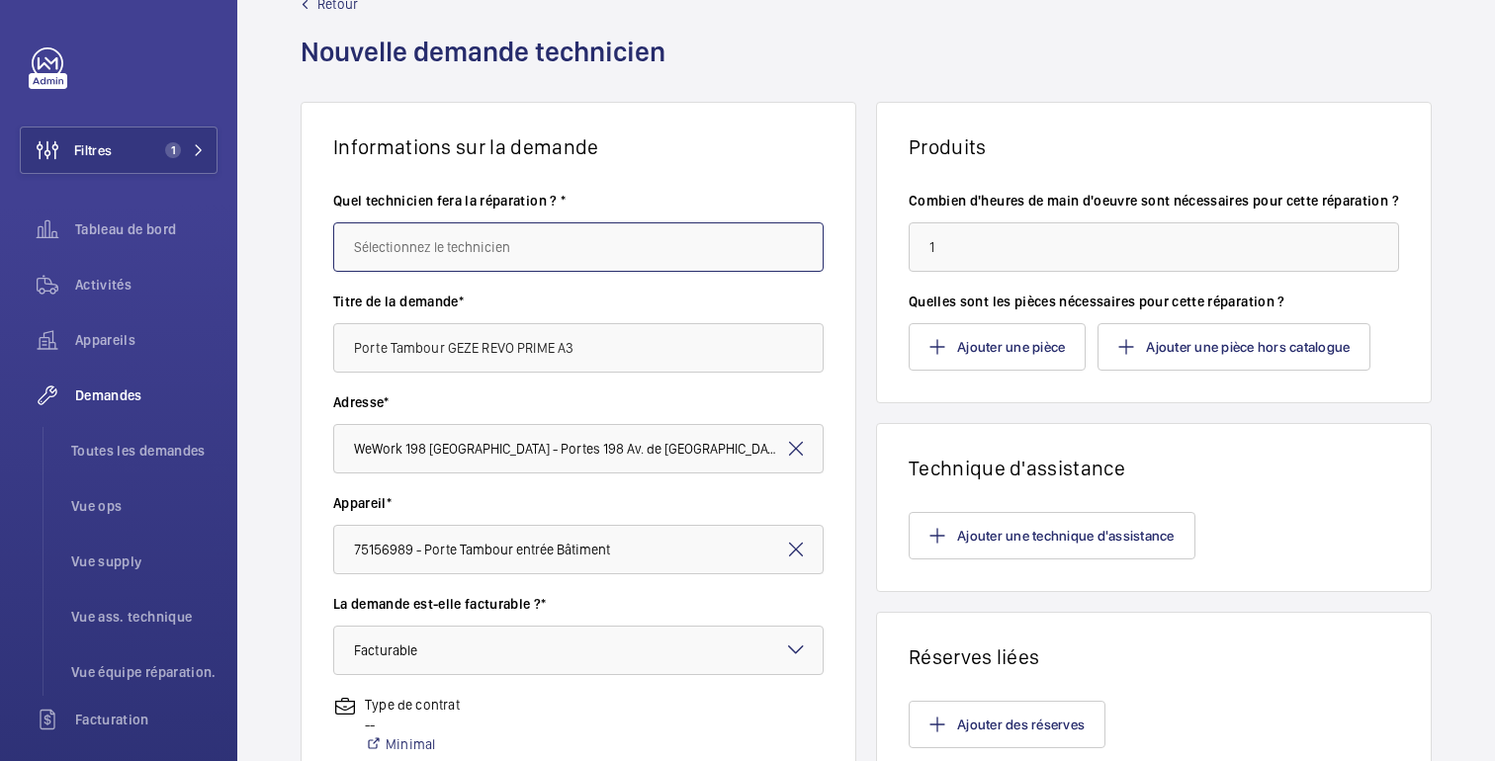
click at [472, 243] on input "text" at bounding box center [578, 246] width 490 height 49
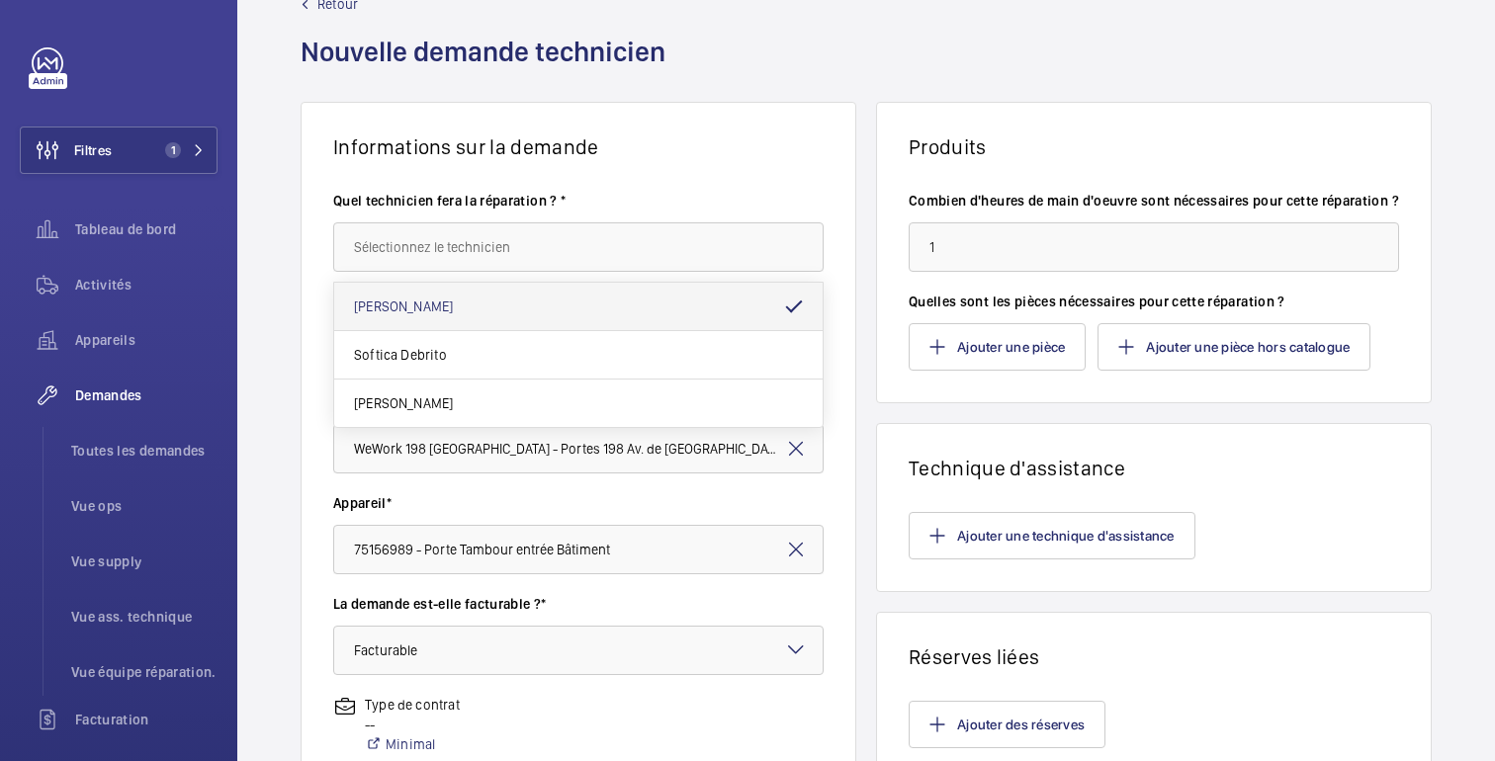
click at [462, 309] on mat-option "[PERSON_NAME]" at bounding box center [578, 307] width 488 height 48
type input "[PERSON_NAME]"
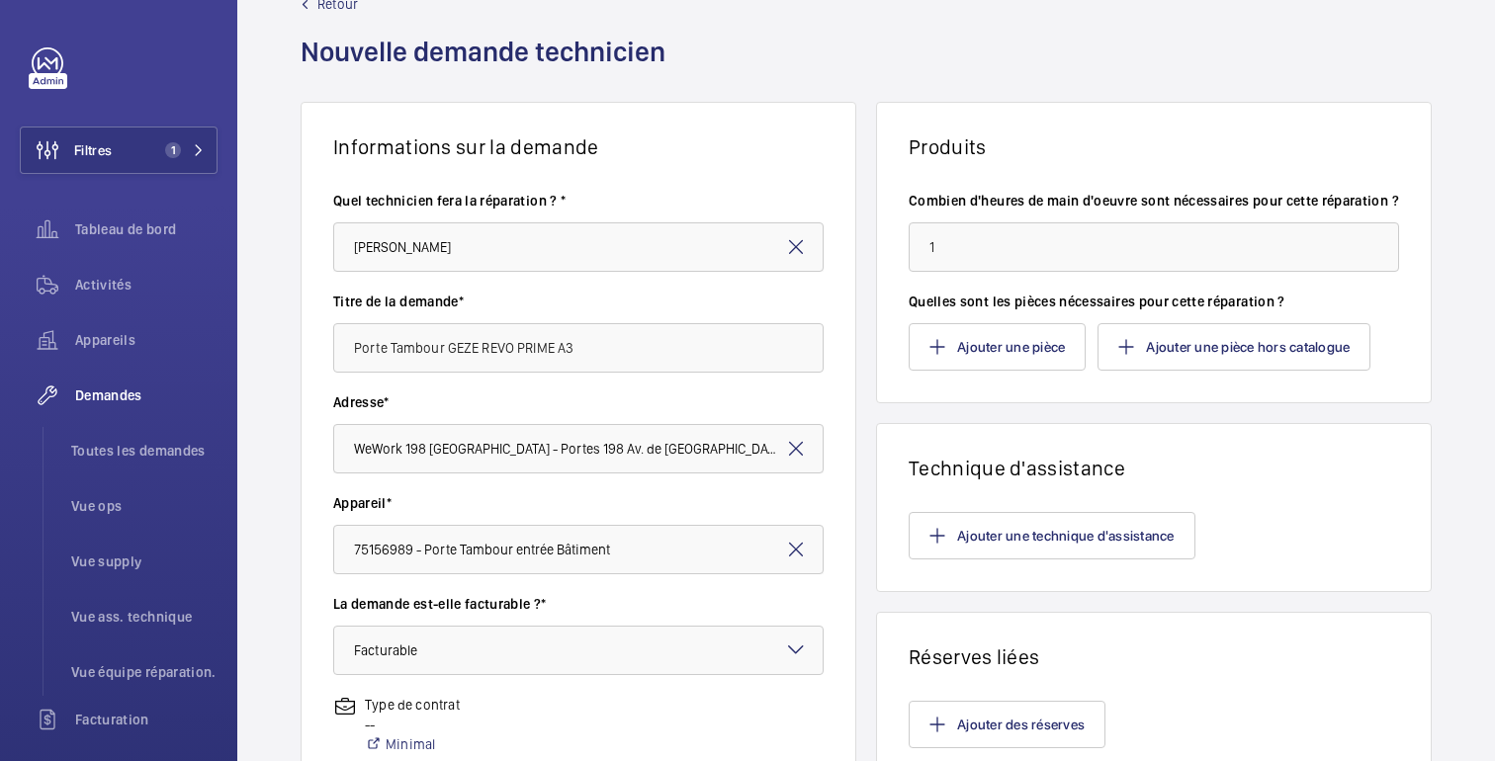
click at [309, 295] on wm-front-card-body "Quel technicien fera la réparation ? * [PERSON_NAME] Titre de la demande* Porte…" at bounding box center [579, 665] width 554 height 1013
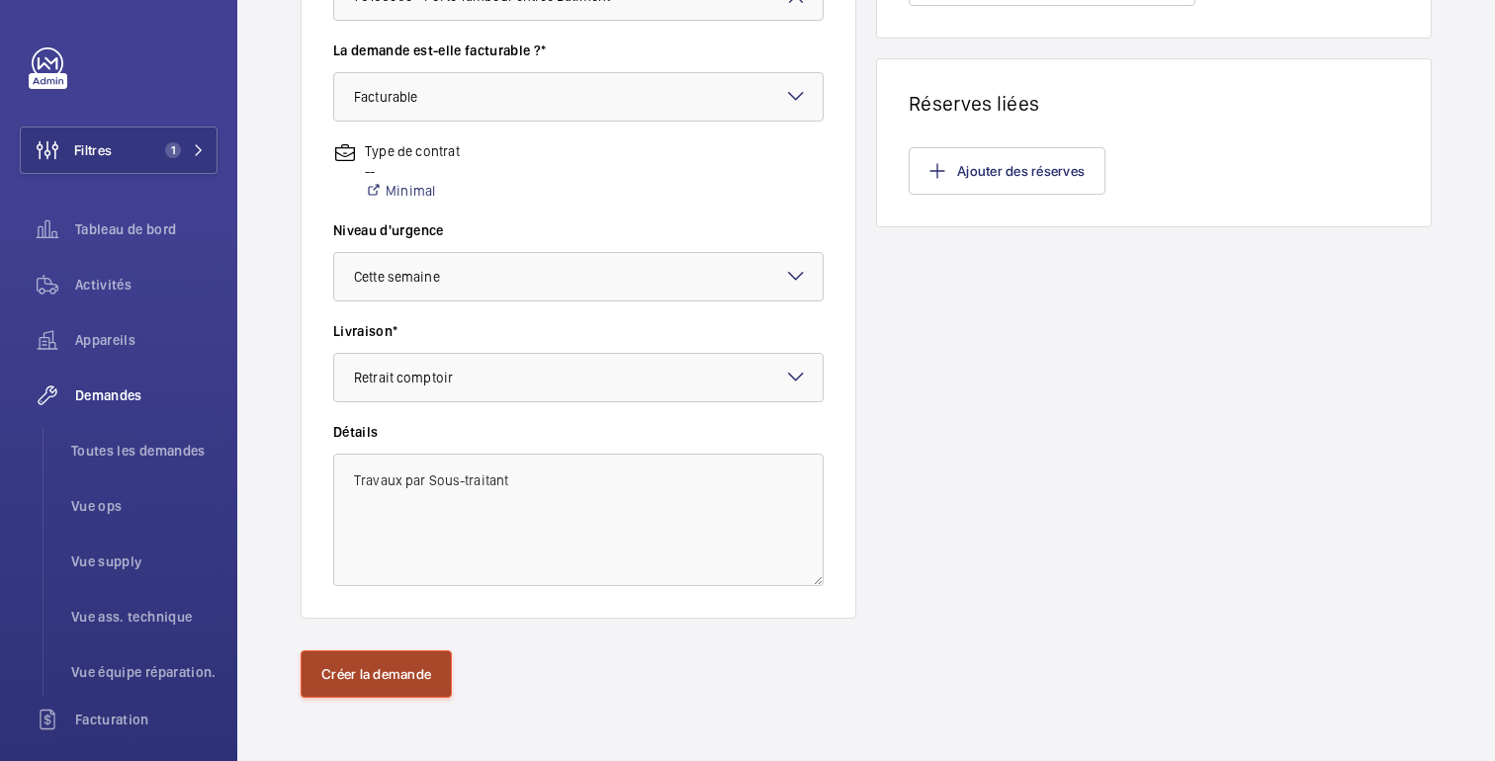
click at [377, 667] on font "Créer la demande" at bounding box center [376, 674] width 110 height 16
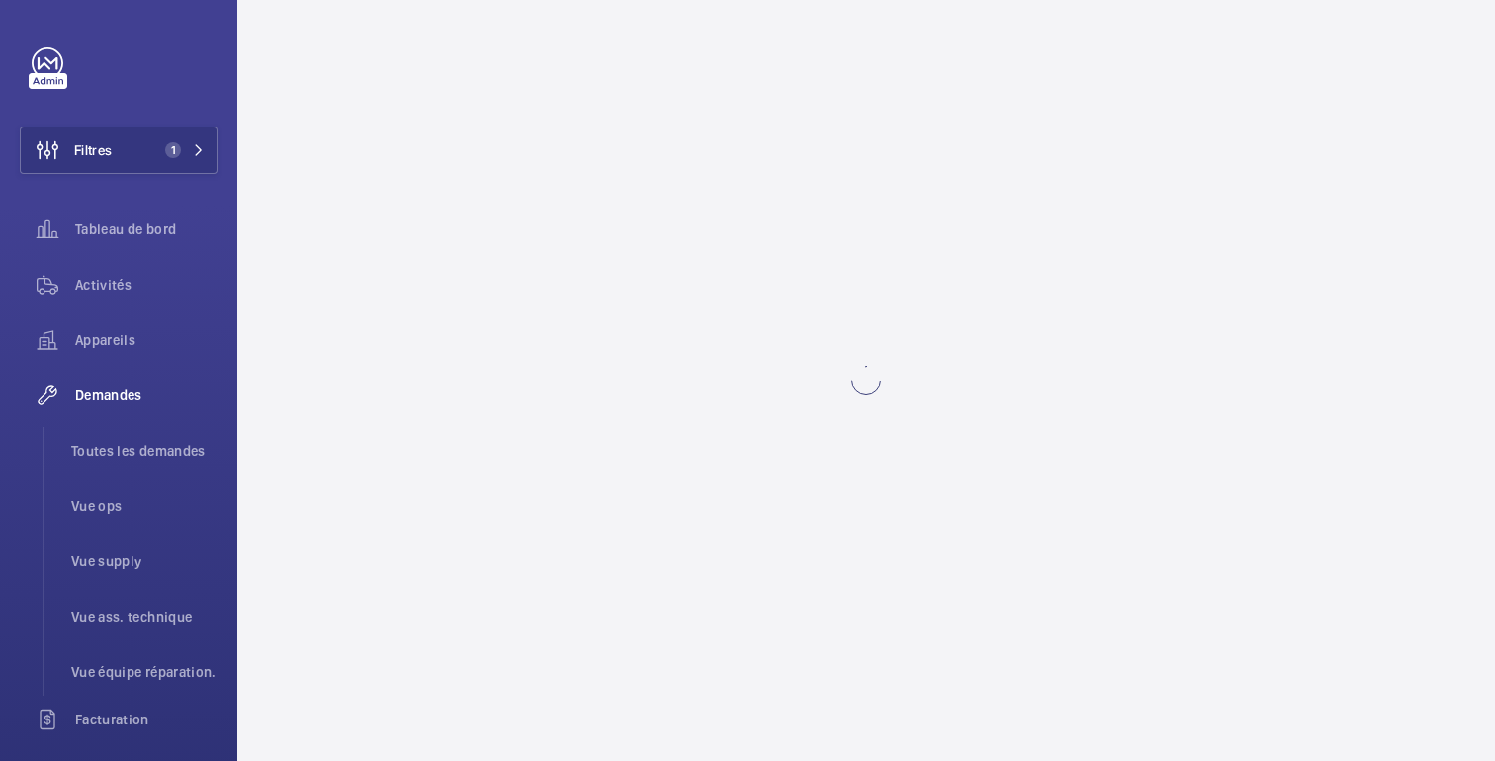
scroll to position [0, 0]
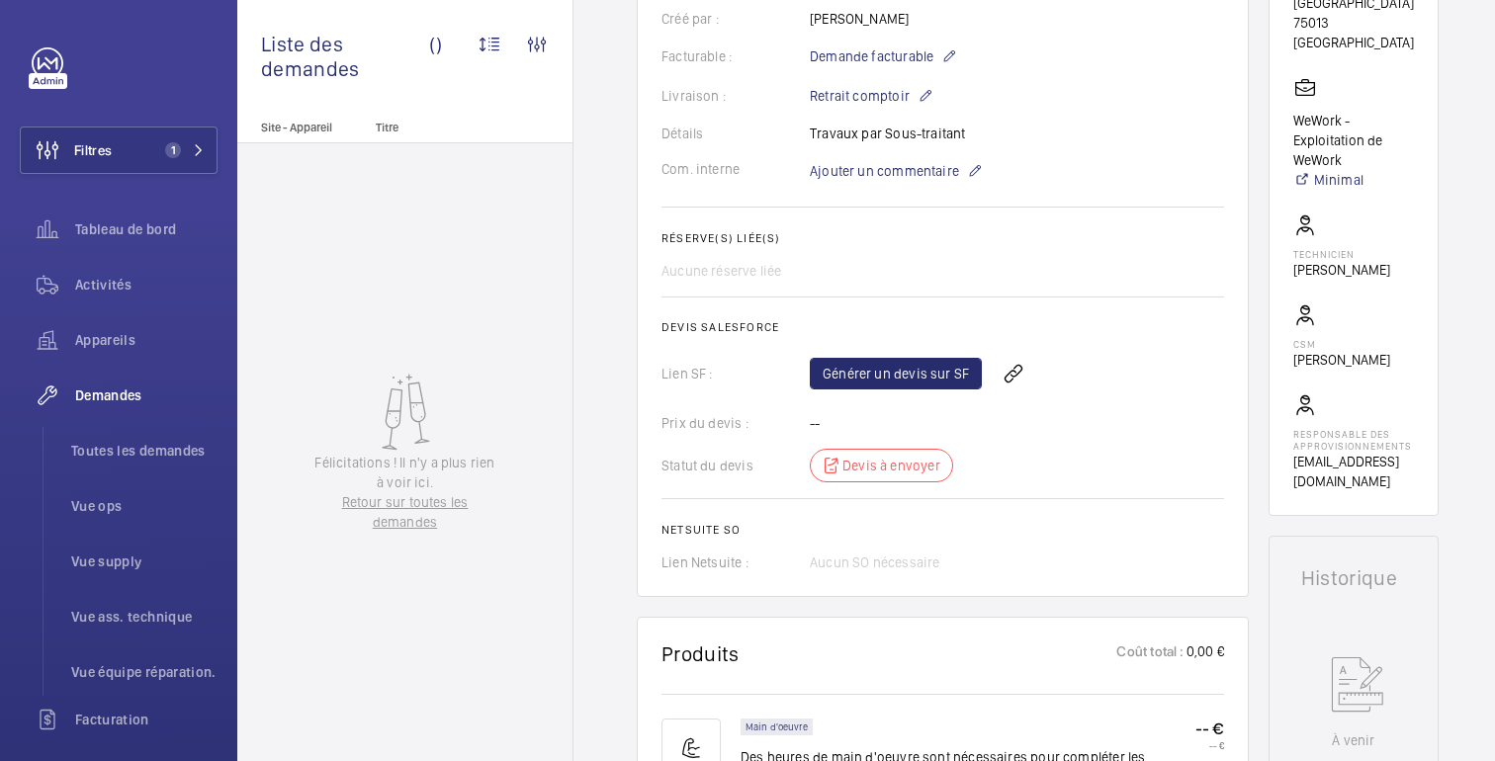
scroll to position [487, 0]
click at [921, 392] on link "Générer un devis sur SF" at bounding box center [896, 376] width 172 height 32
click at [1077, 379] on span "Rafraichir la page" at bounding box center [1058, 376] width 128 height 24
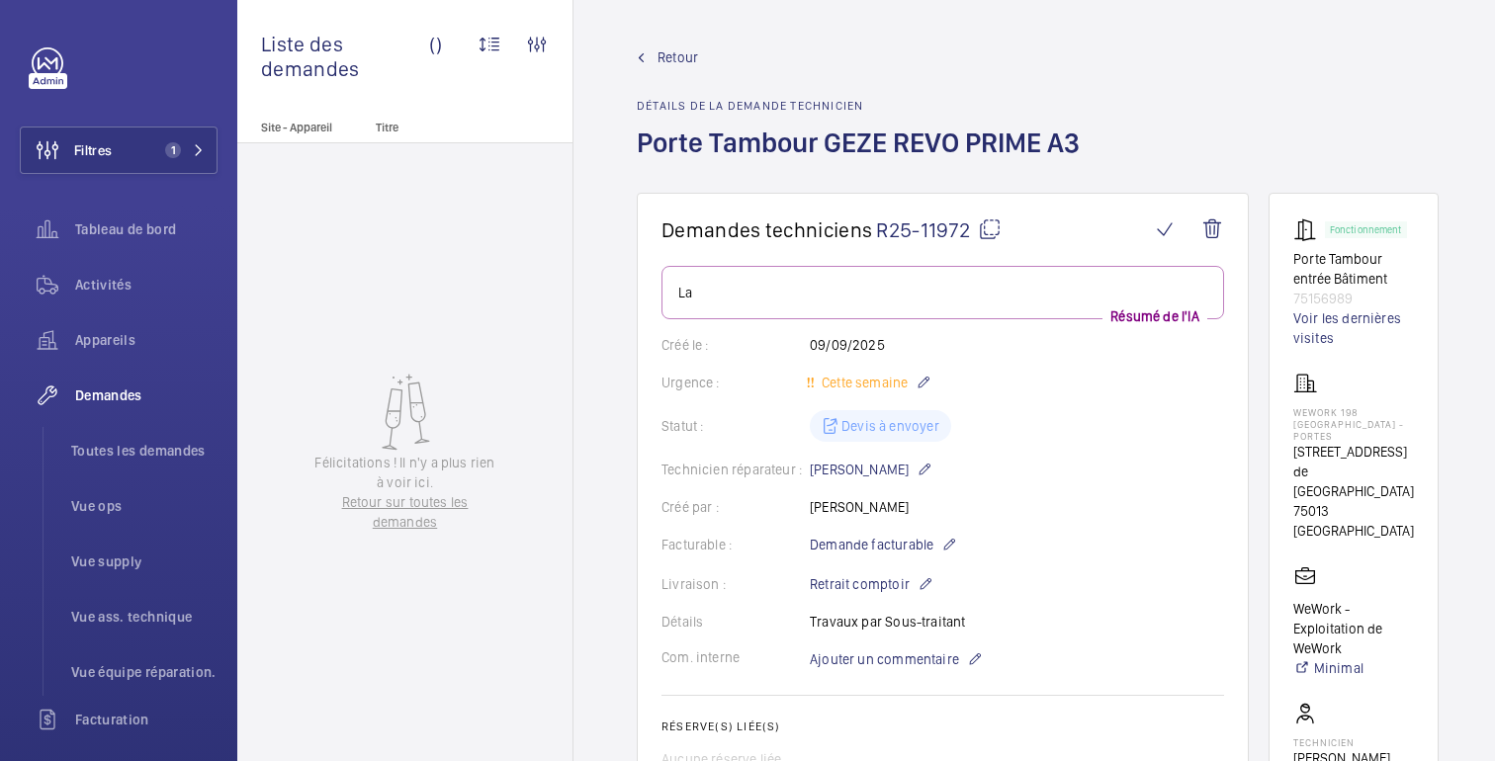
click at [1361, 503] on font "75013 [GEOGRAPHIC_DATA]" at bounding box center [1353, 521] width 121 height 36
copy wm-front-card-body "75013 [GEOGRAPHIC_DATA]"
drag, startPoint x: 1355, startPoint y: 295, endPoint x: 1289, endPoint y: 259, distance: 74.3
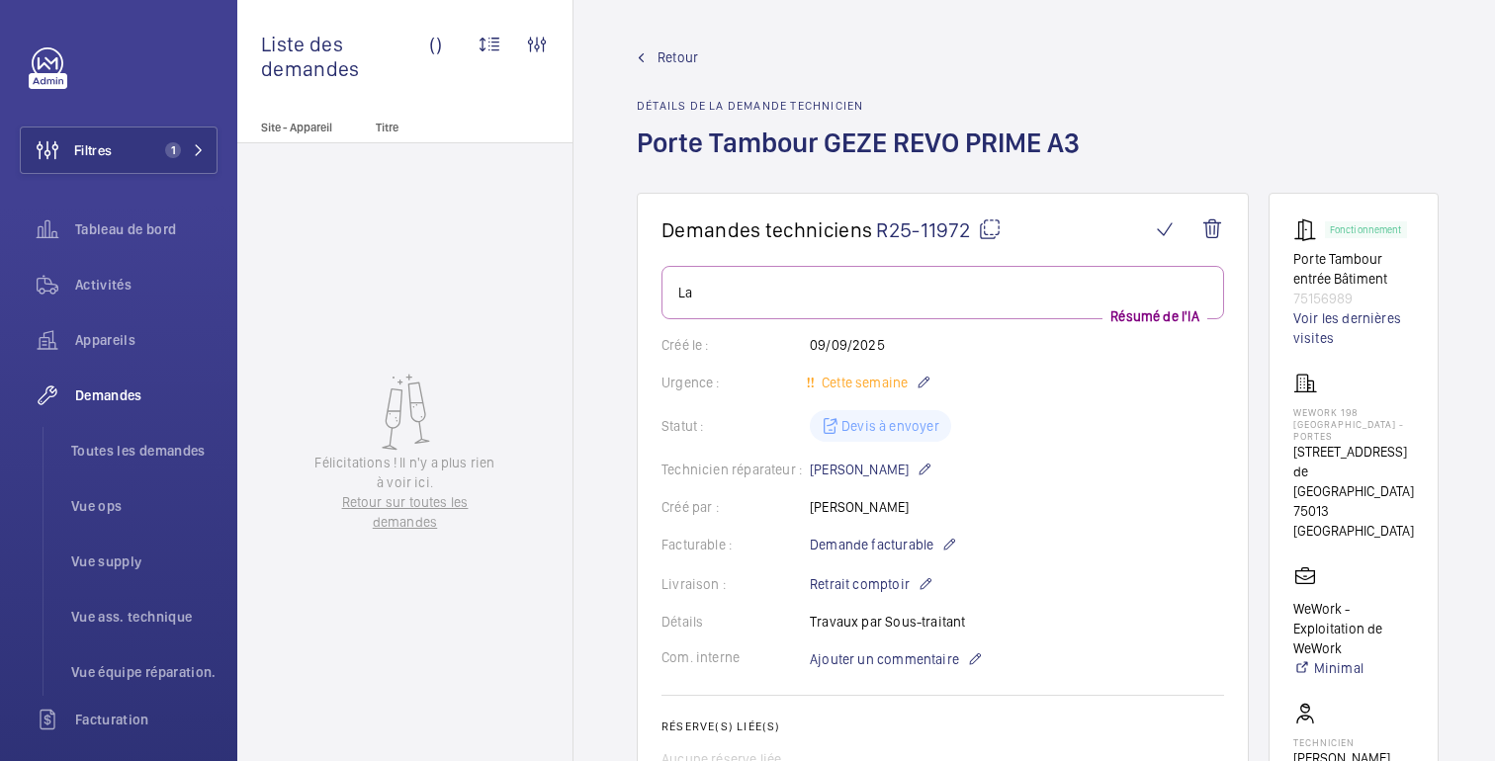
click at [1289, 259] on wm-front-card "Fonctionnement Porte Tambour entrée Bâtiment 75156989 Voir les dernières visite…" at bounding box center [1354, 599] width 170 height 812
copy div "Porte Tambour entrée Bâtiment 75156989"
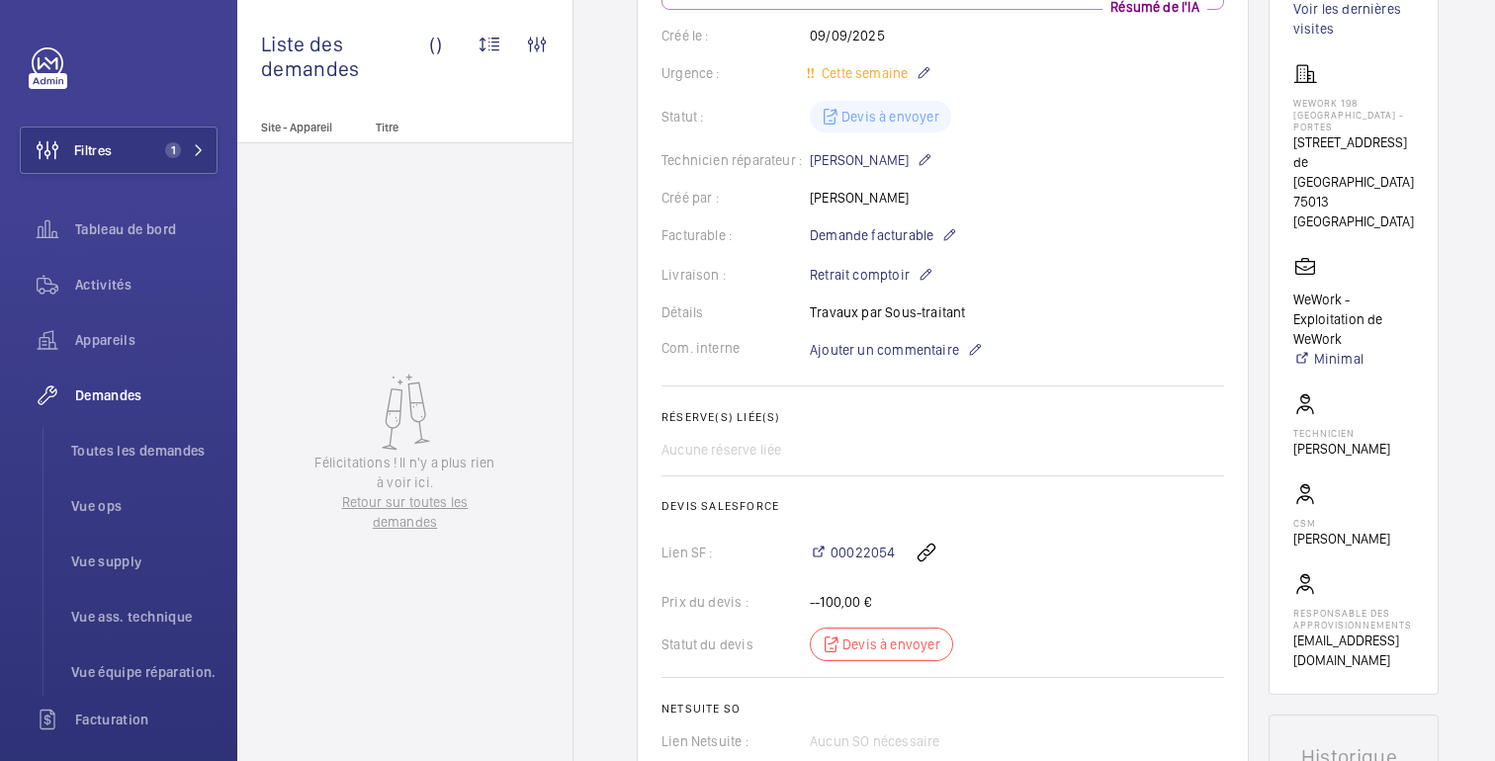
scroll to position [349, 0]
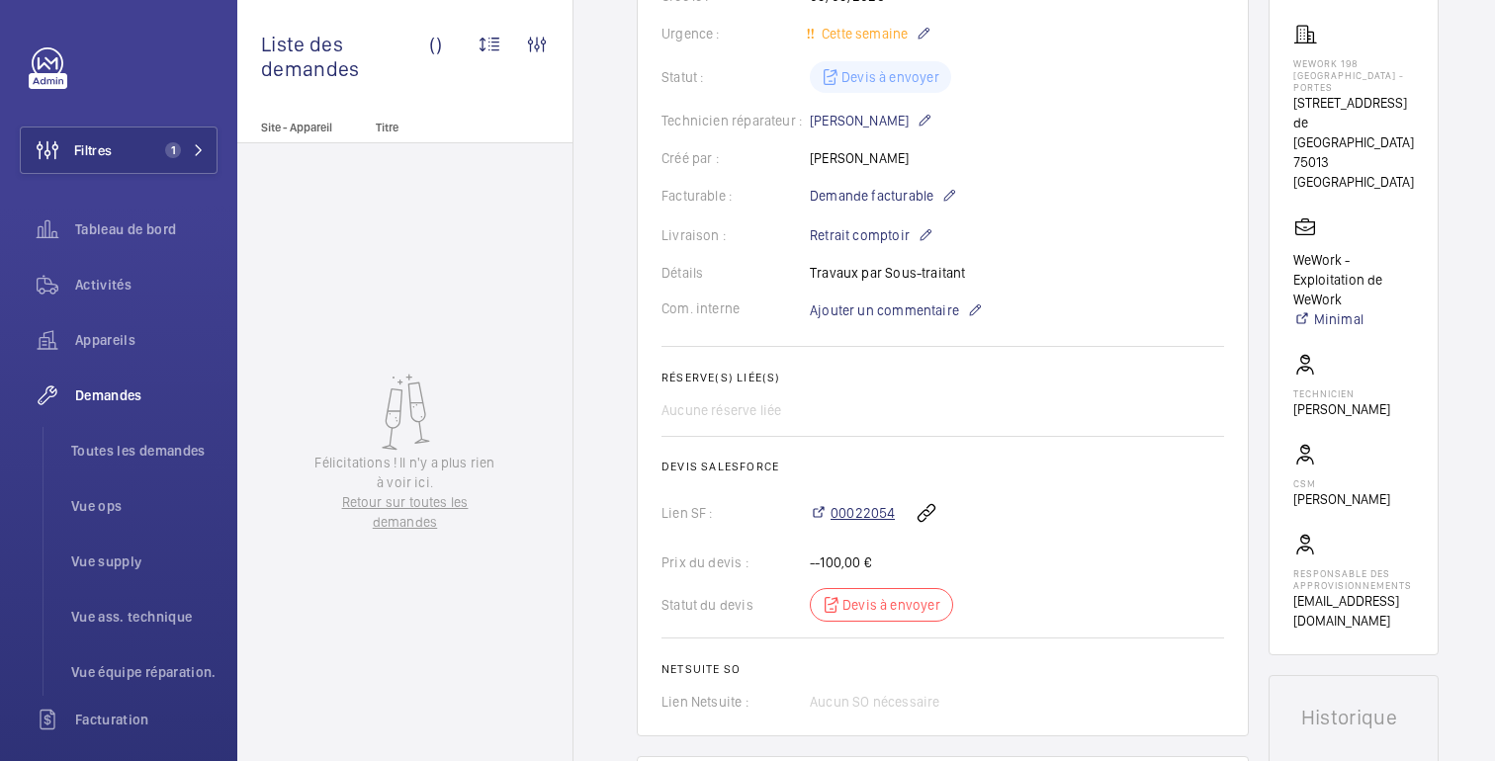
click at [867, 520] on font "00022054" at bounding box center [863, 513] width 64 height 16
click at [861, 521] on font "00022054" at bounding box center [863, 513] width 64 height 16
